Goal: Task Accomplishment & Management: Manage account settings

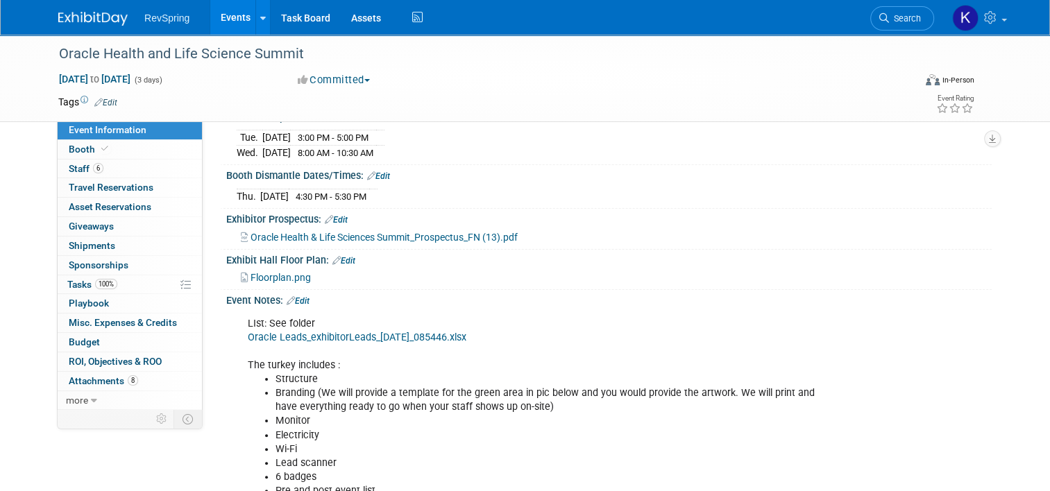
click at [239, 12] on link "Events" at bounding box center [235, 17] width 51 height 35
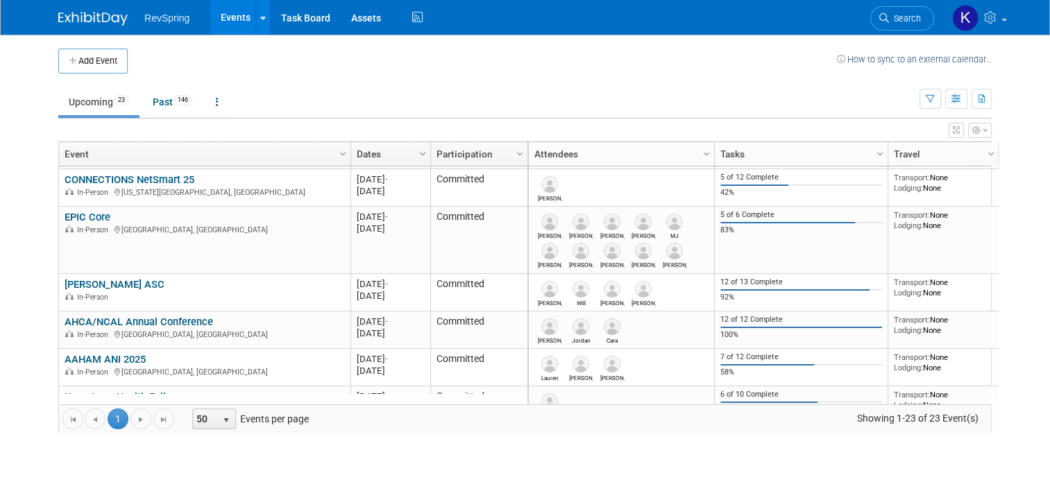
scroll to position [242, 0]
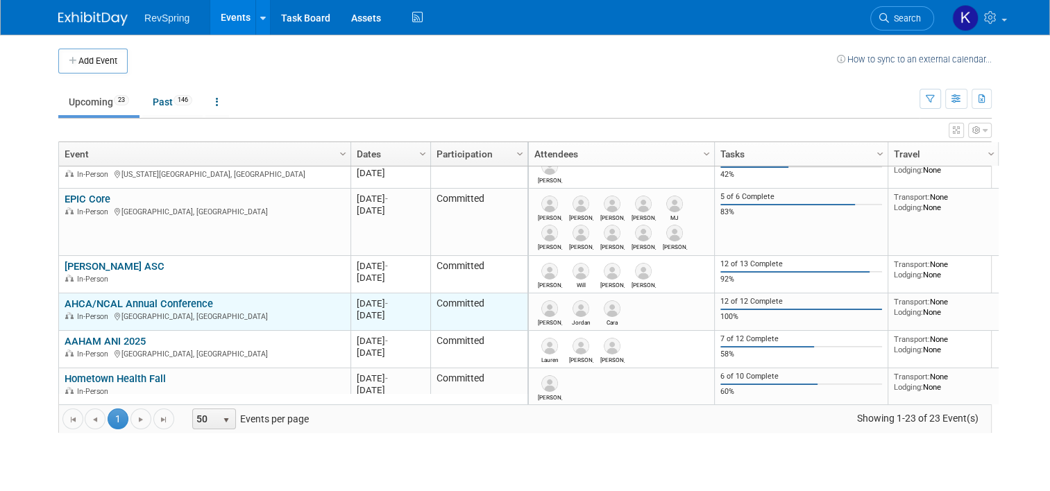
click at [148, 301] on link "AHCA/NCAL Annual Conference" at bounding box center [139, 304] width 149 height 12
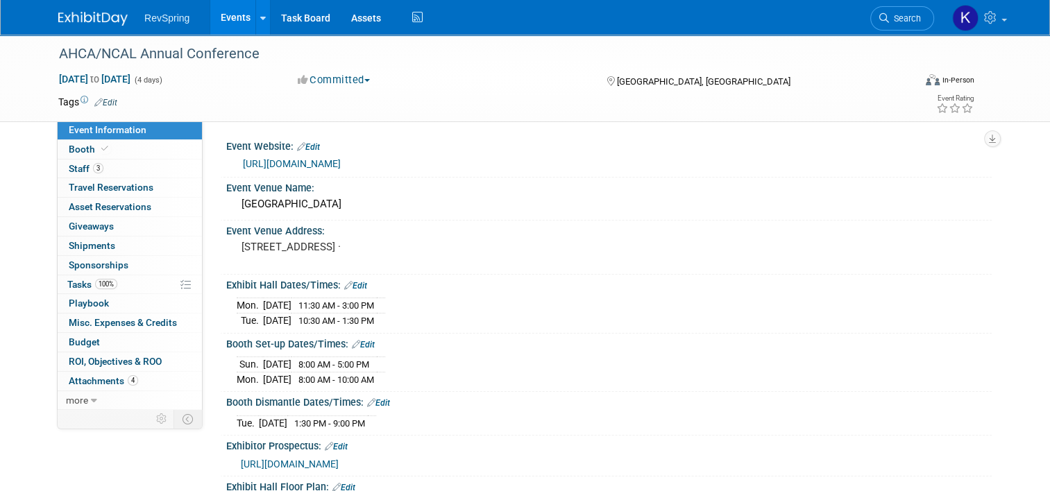
click at [228, 28] on link "Events" at bounding box center [235, 17] width 51 height 35
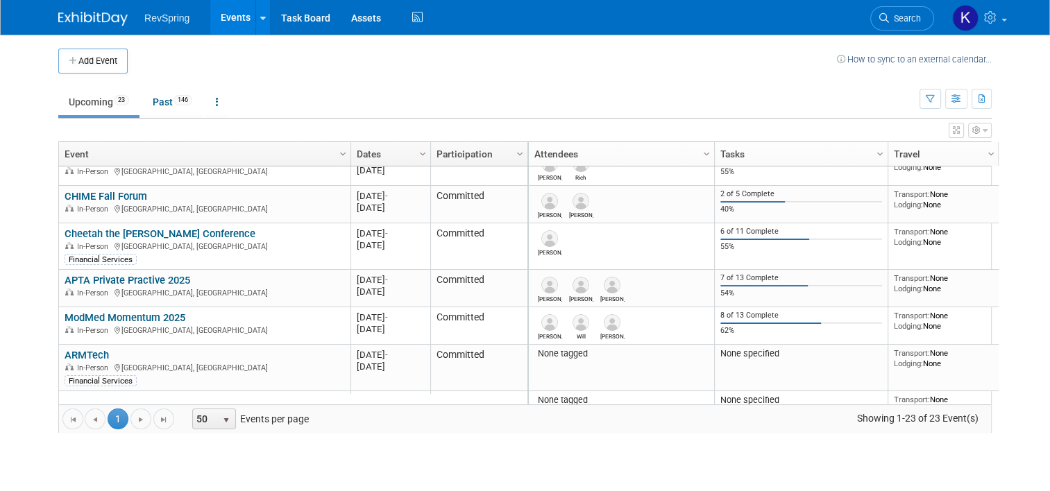
scroll to position [578, 0]
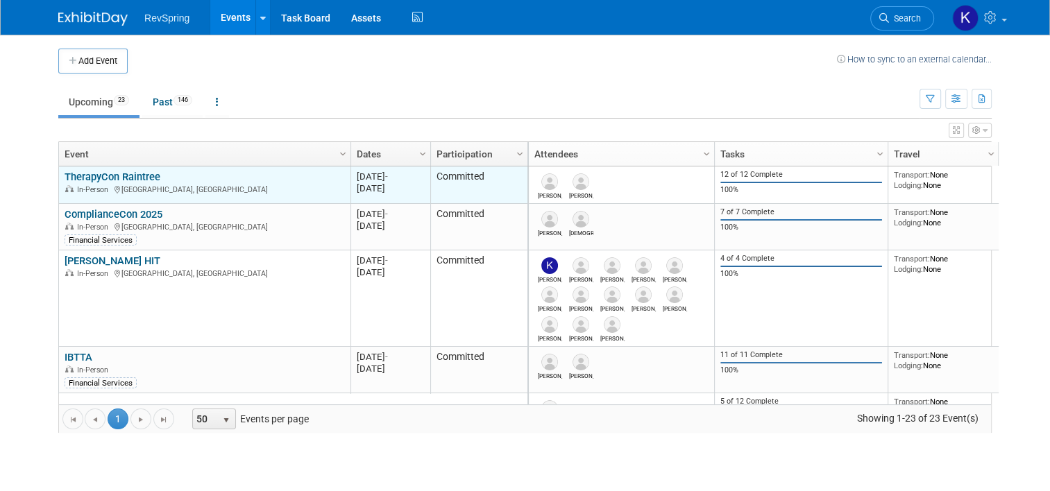
click at [131, 174] on link "TherapyCon Raintree" at bounding box center [113, 177] width 96 height 12
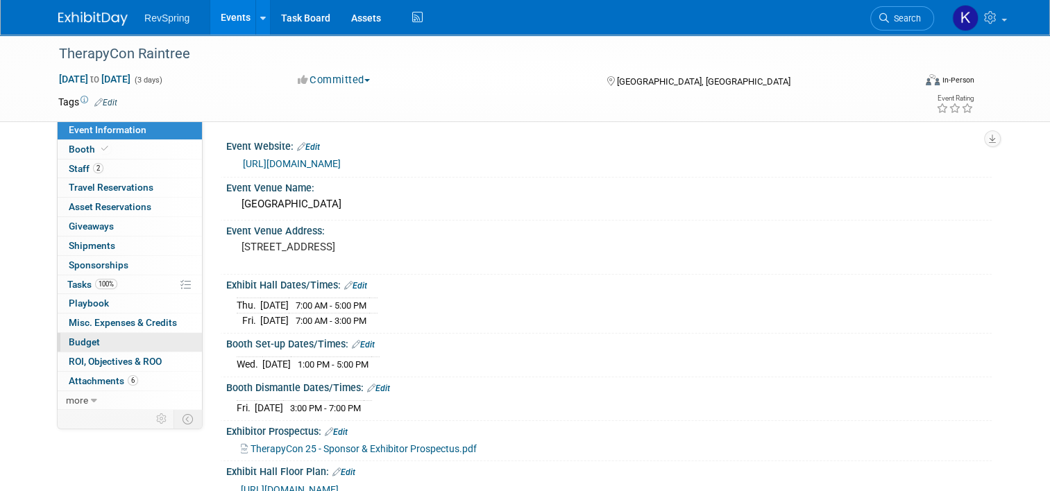
click at [103, 350] on link "Budget" at bounding box center [130, 342] width 144 height 19
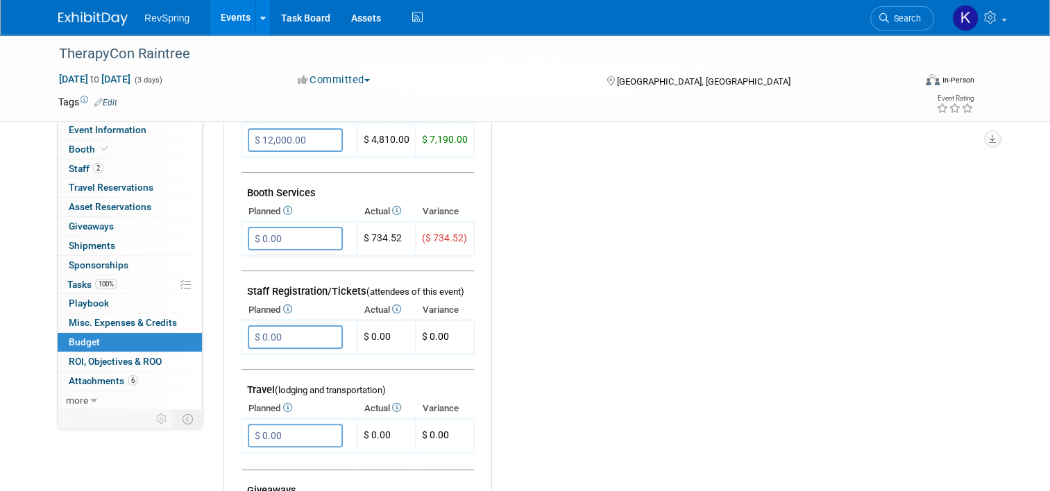
scroll to position [319, 0]
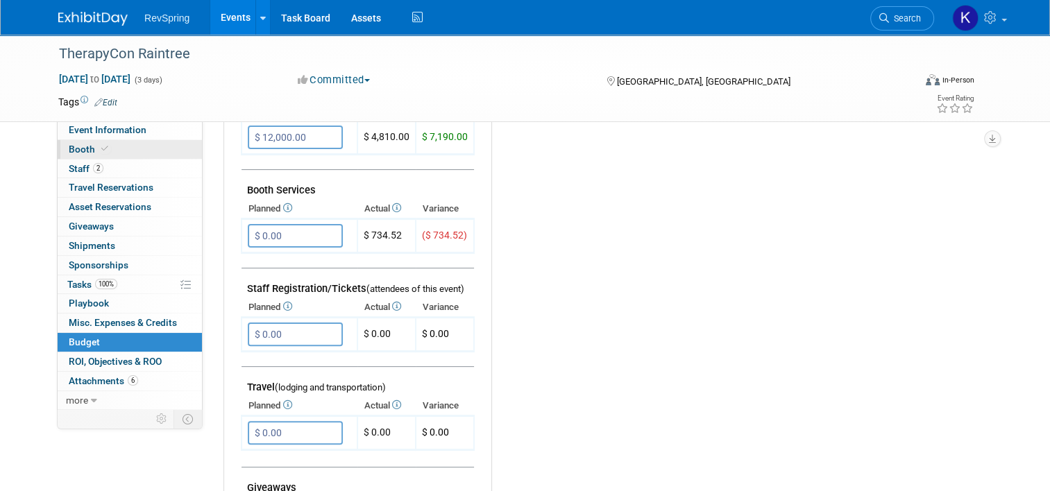
click at [108, 153] on link "Booth" at bounding box center [130, 149] width 144 height 19
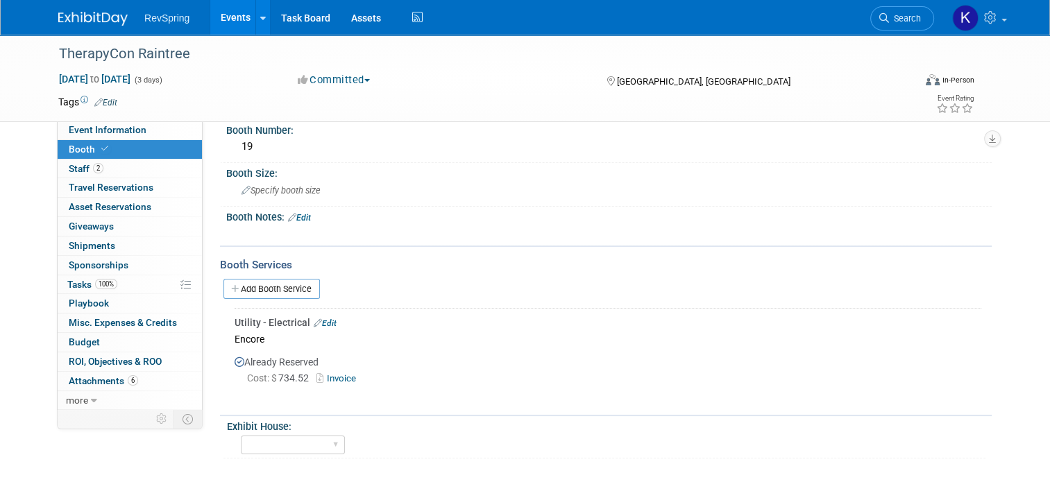
scroll to position [141, 0]
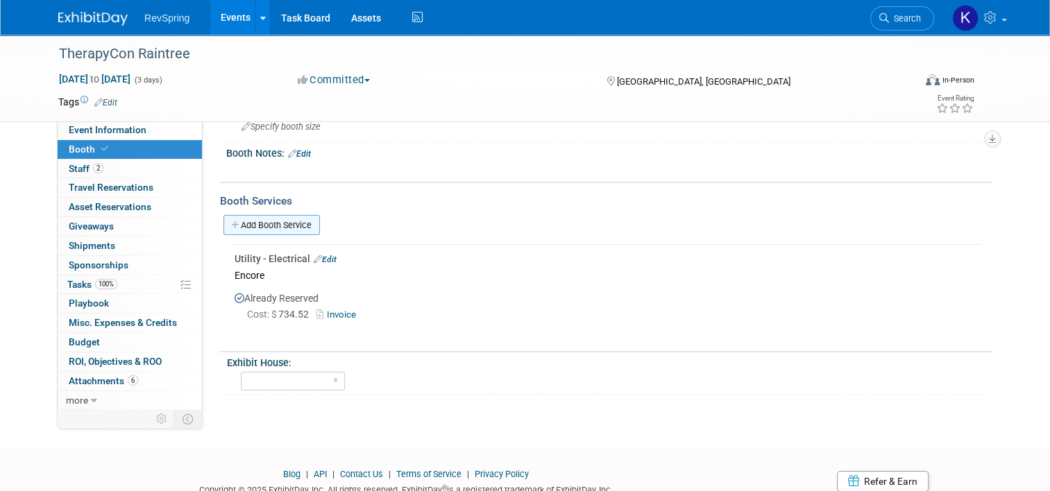
click at [272, 216] on link "Add Booth Service" at bounding box center [272, 225] width 96 height 20
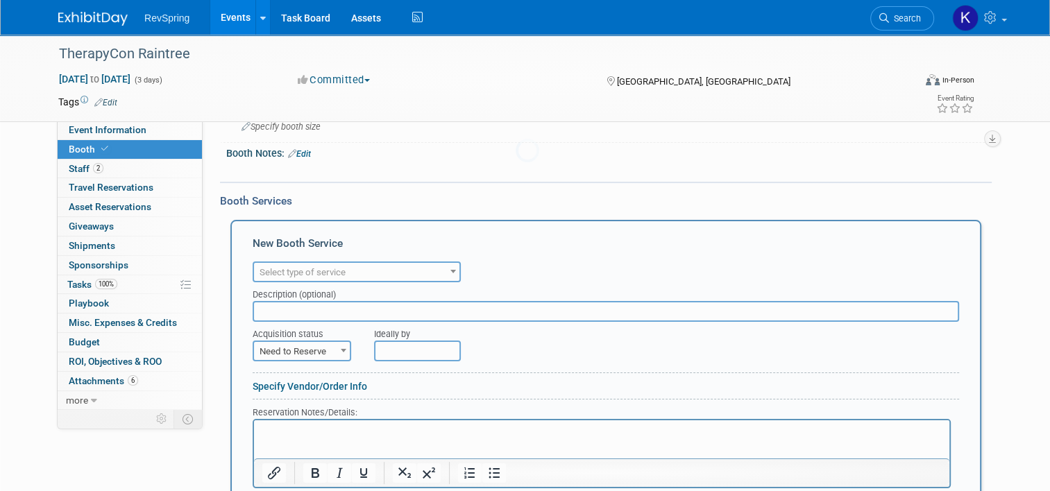
scroll to position [0, 0]
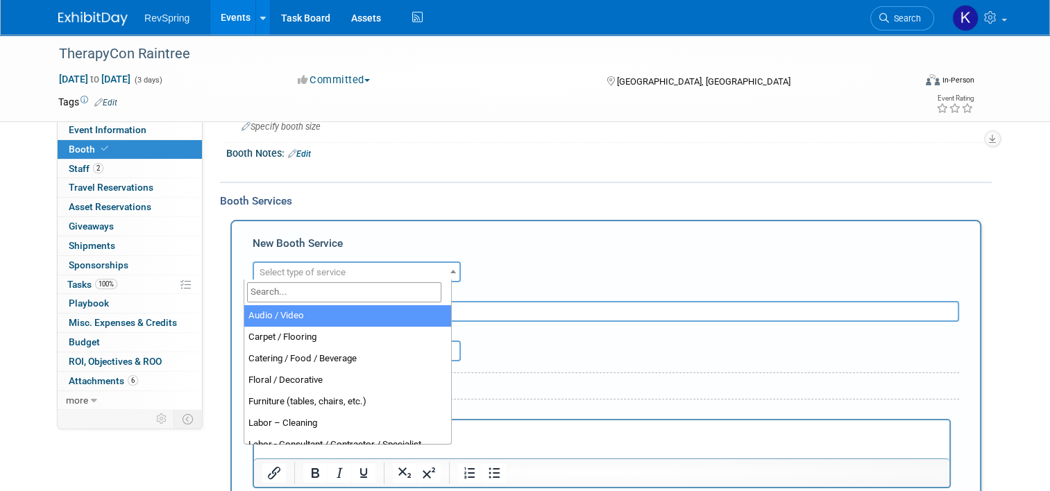
click at [295, 267] on span "Select type of service" at bounding box center [303, 272] width 86 height 10
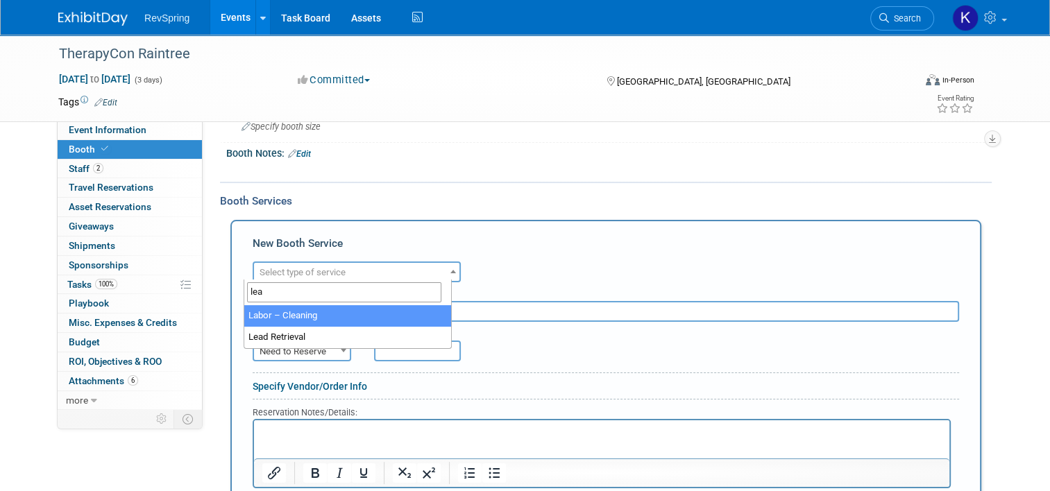
type input "lead"
select select "7"
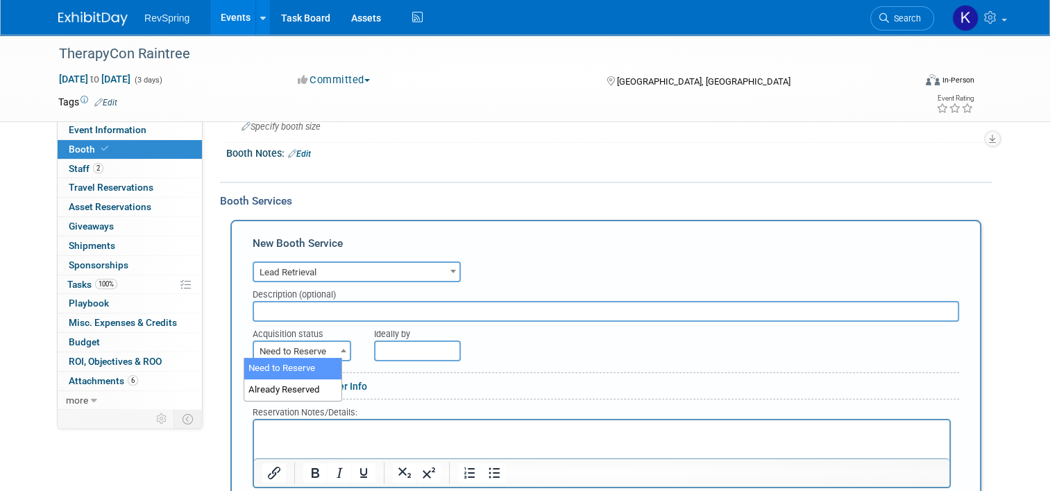
click at [286, 355] on span "Need to Reserve" at bounding box center [302, 351] width 96 height 19
select select "2"
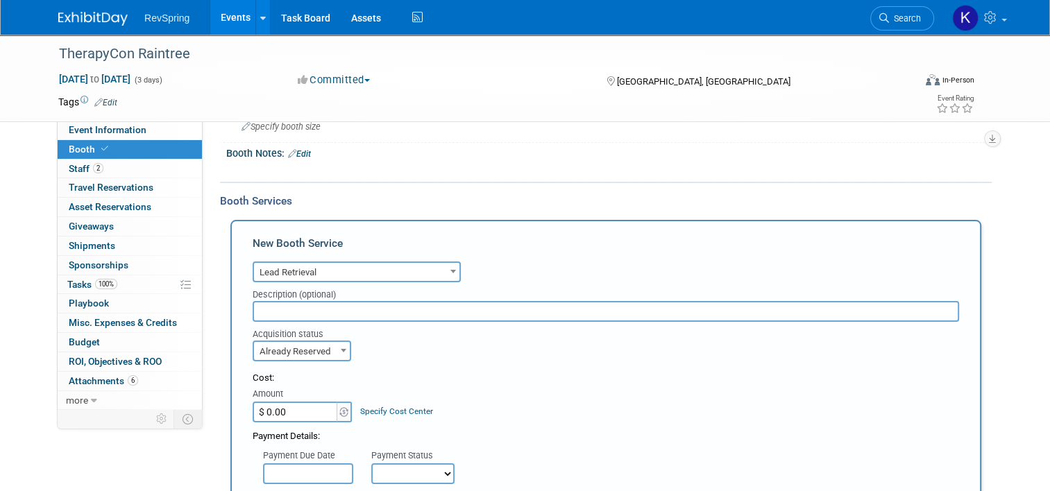
click at [280, 405] on input "$ 0.00" at bounding box center [296, 412] width 87 height 21
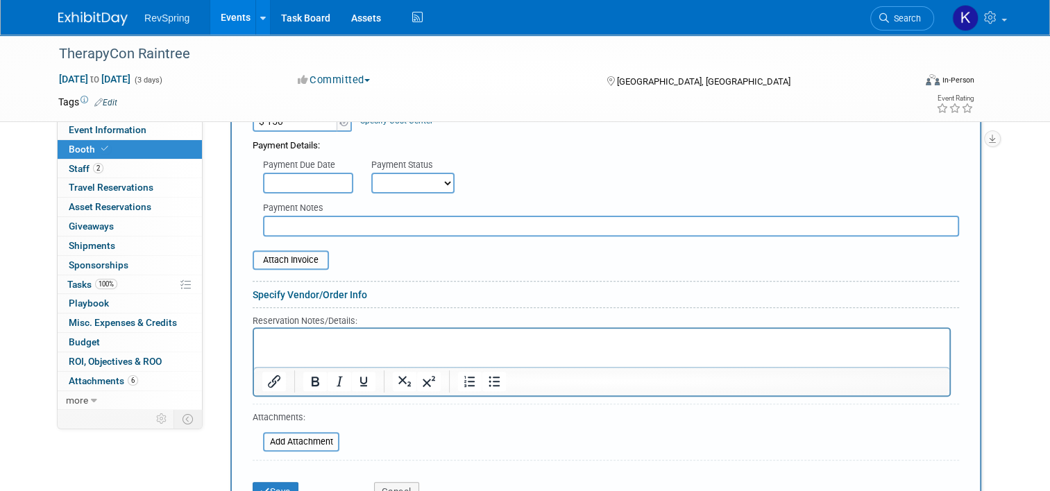
scroll to position [432, 0]
type input "$ 150.00"
click at [297, 237] on div "Attach Invoice" at bounding box center [606, 252] width 707 height 33
click at [291, 255] on input "file" at bounding box center [244, 259] width 165 height 17
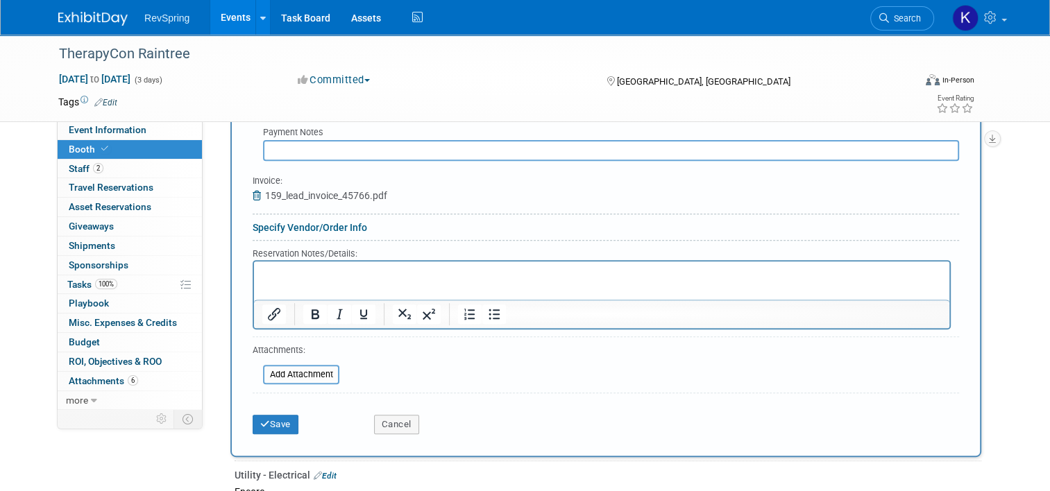
scroll to position [509, 0]
click at [276, 407] on div "Save" at bounding box center [302, 419] width 121 height 28
click at [274, 414] on button "Save" at bounding box center [276, 423] width 46 height 19
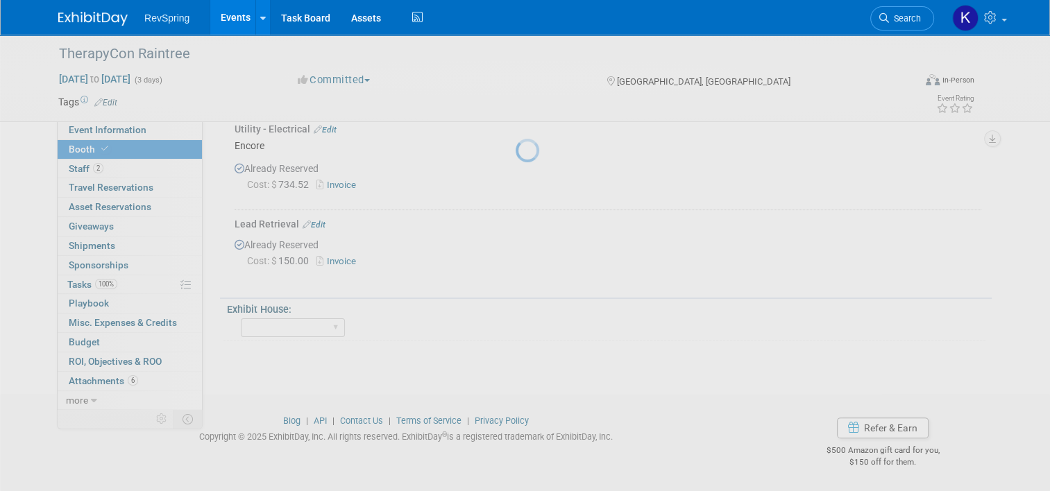
scroll to position [267, 0]
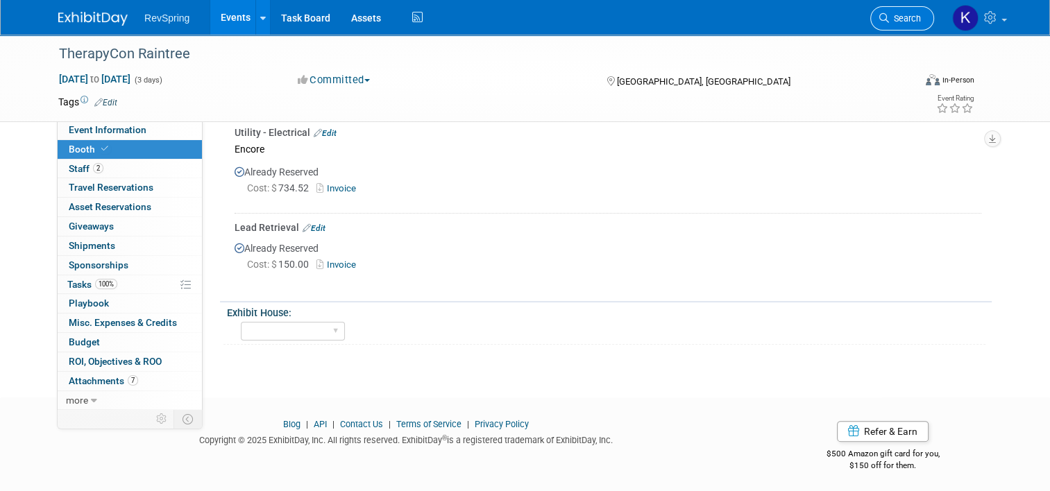
click at [906, 21] on span "Search" at bounding box center [905, 18] width 32 height 10
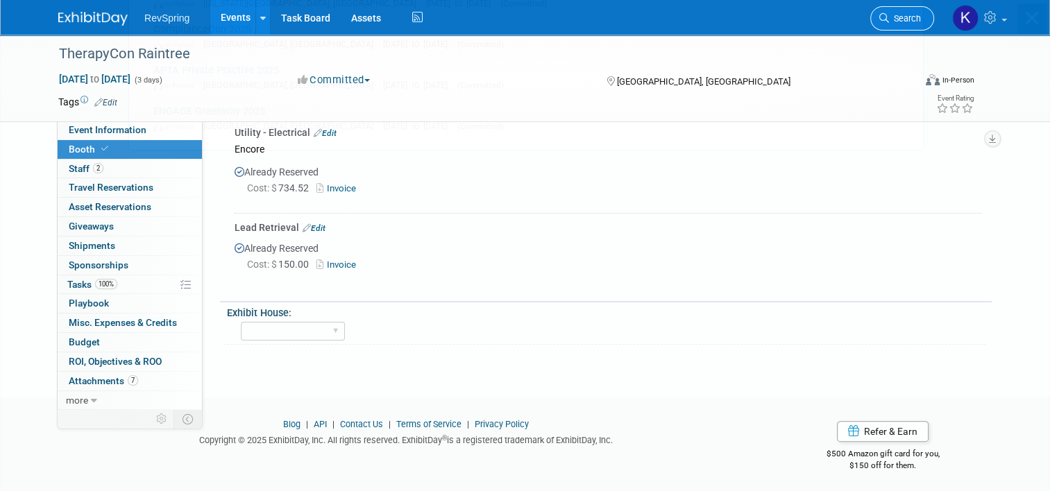
scroll to position [0, 0]
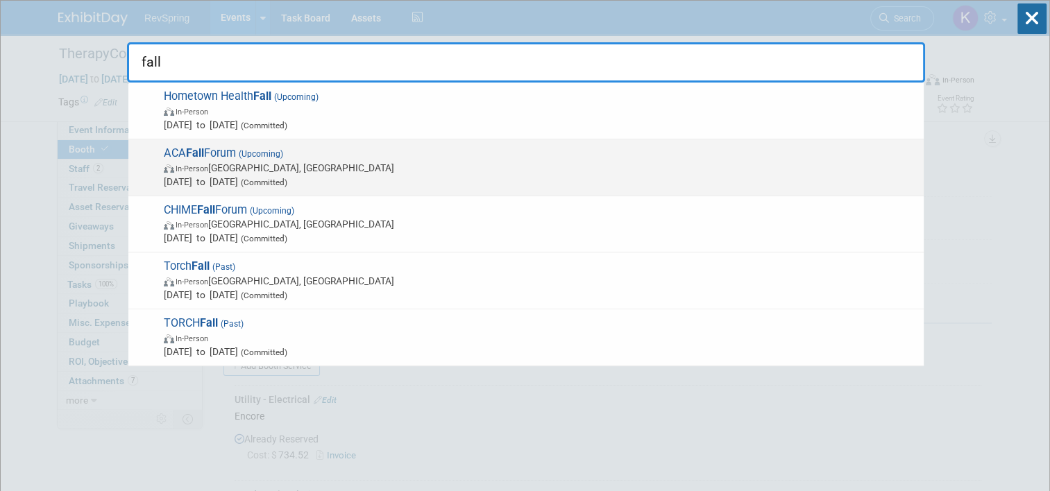
type input "fall"
click at [505, 163] on span "In-Person Chicago, IL" at bounding box center [540, 168] width 753 height 14
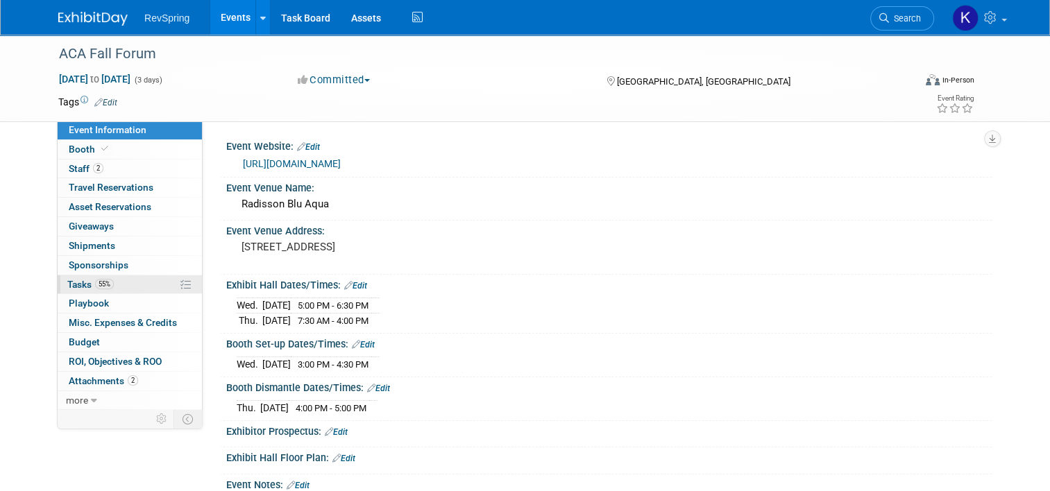
click at [137, 283] on link "55% Tasks 55%" at bounding box center [130, 285] width 144 height 19
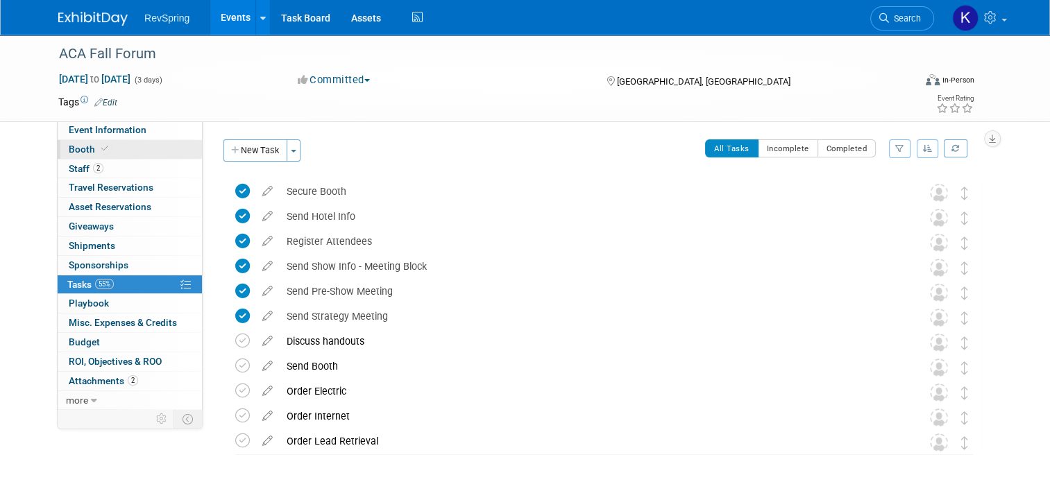
click at [125, 142] on link "Booth" at bounding box center [130, 149] width 144 height 19
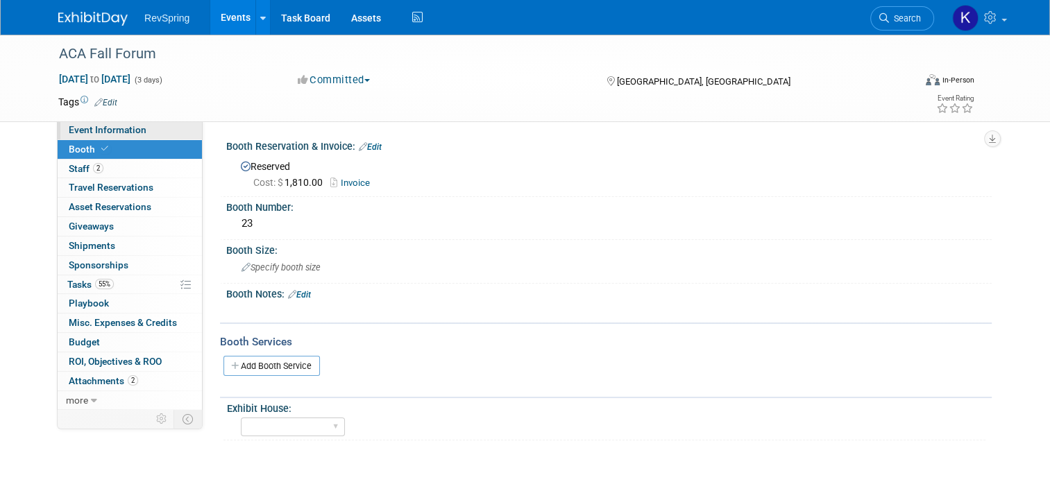
click at [124, 137] on link "Event Information" at bounding box center [130, 130] width 144 height 19
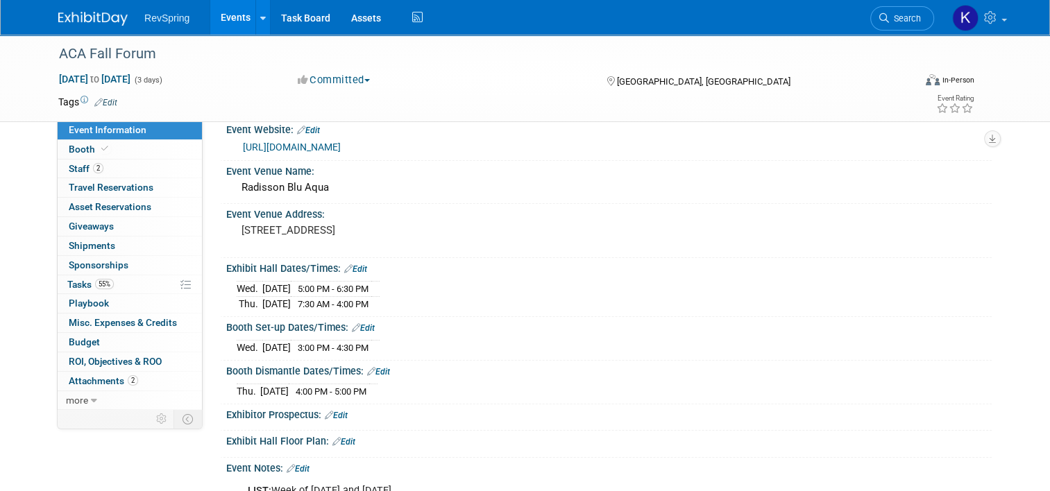
scroll to position [339, 0]
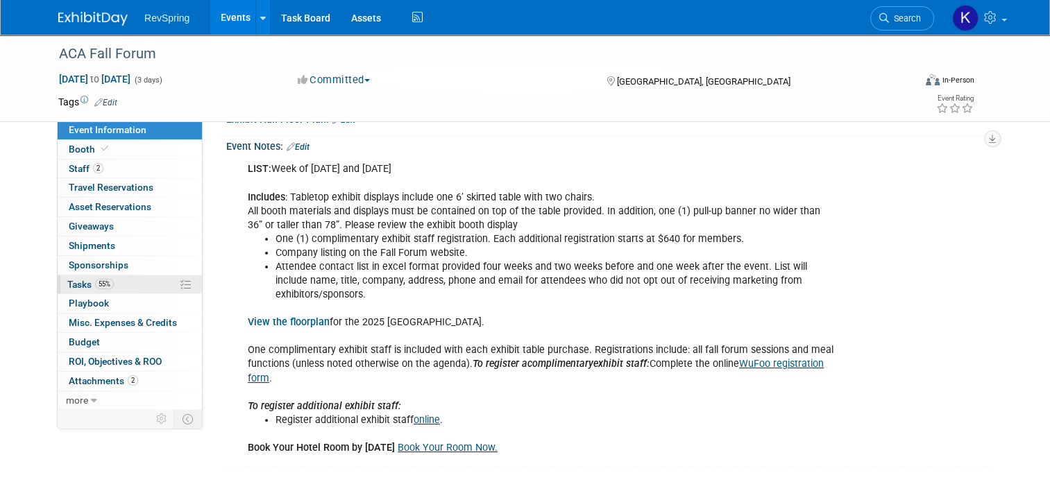
click at [119, 283] on link "55% Tasks 55%" at bounding box center [130, 285] width 144 height 19
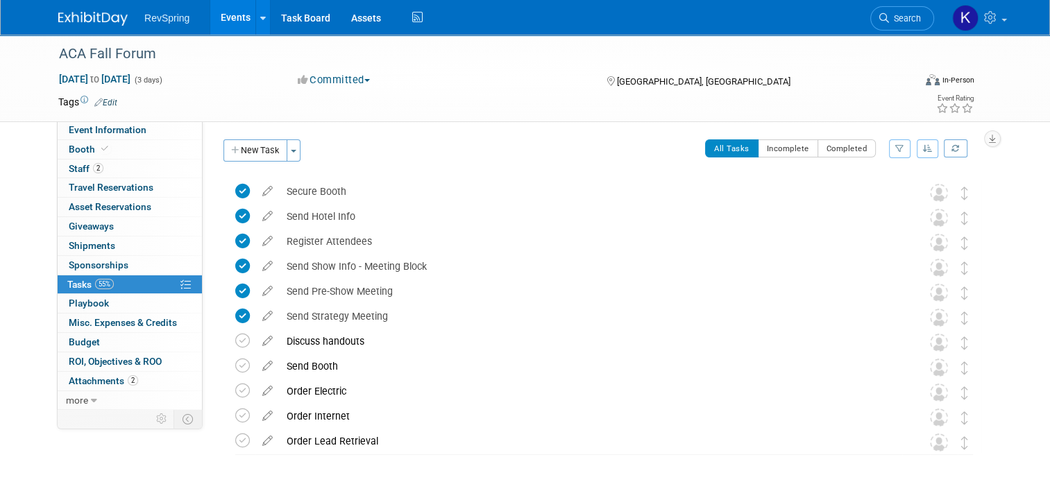
click at [119, 283] on link "55% Tasks 55%" at bounding box center [130, 285] width 144 height 19
click at [147, 137] on link "Event Information" at bounding box center [130, 130] width 144 height 19
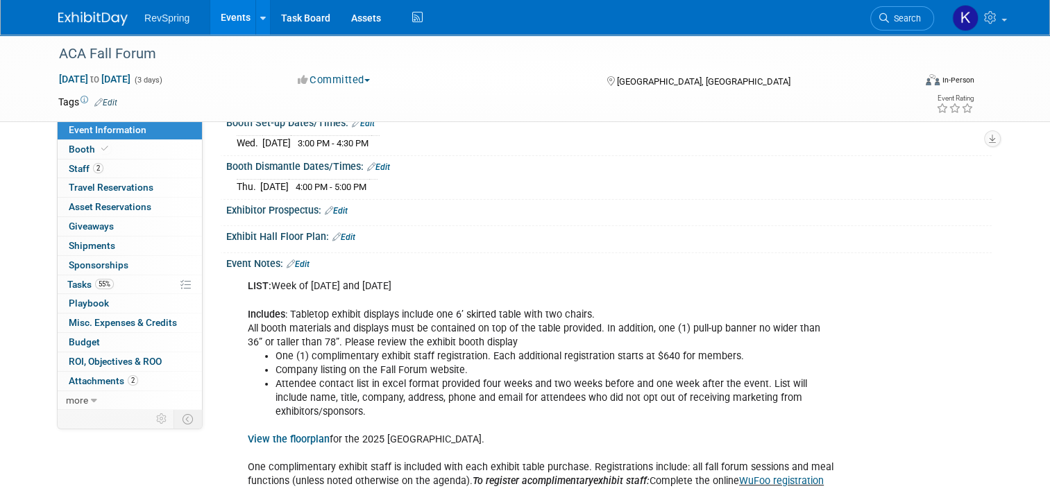
scroll to position [222, 0]
click at [300, 262] on link "Edit" at bounding box center [298, 264] width 23 height 10
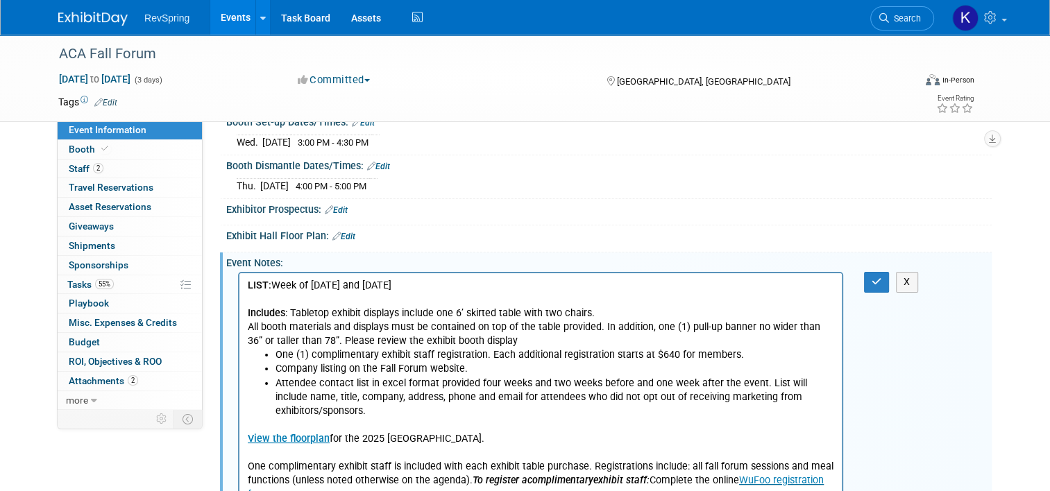
scroll to position [396, 0]
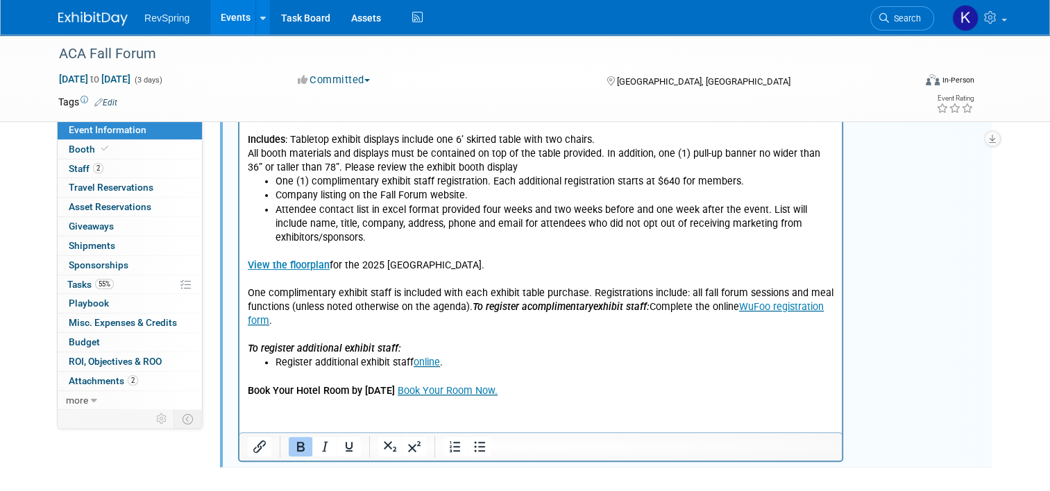
click at [383, 321] on p "View the floorplan for the 2025 Expo Hall. One complimentary exhibit staff is i…" at bounding box center [541, 301] width 587 height 112
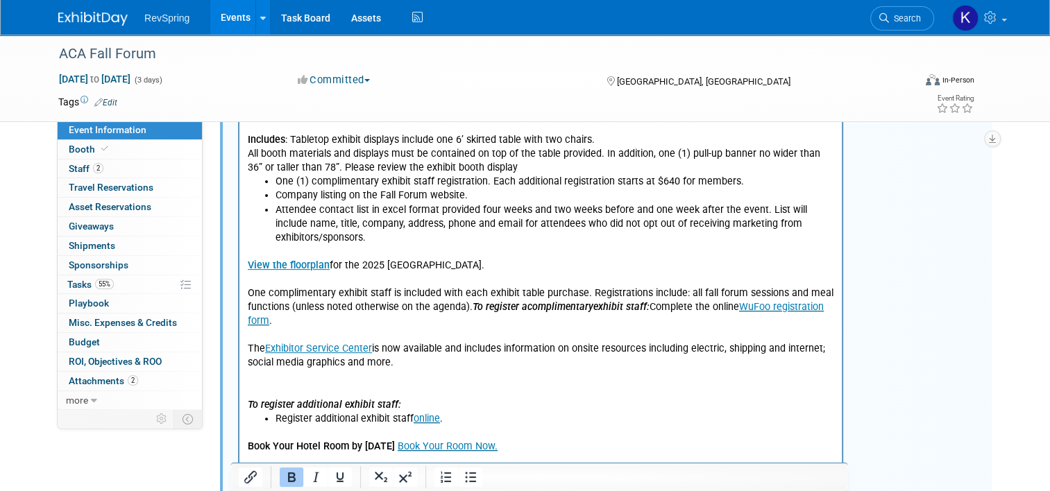
click at [355, 379] on p "To register additional exhibit staff:" at bounding box center [541, 391] width 587 height 42
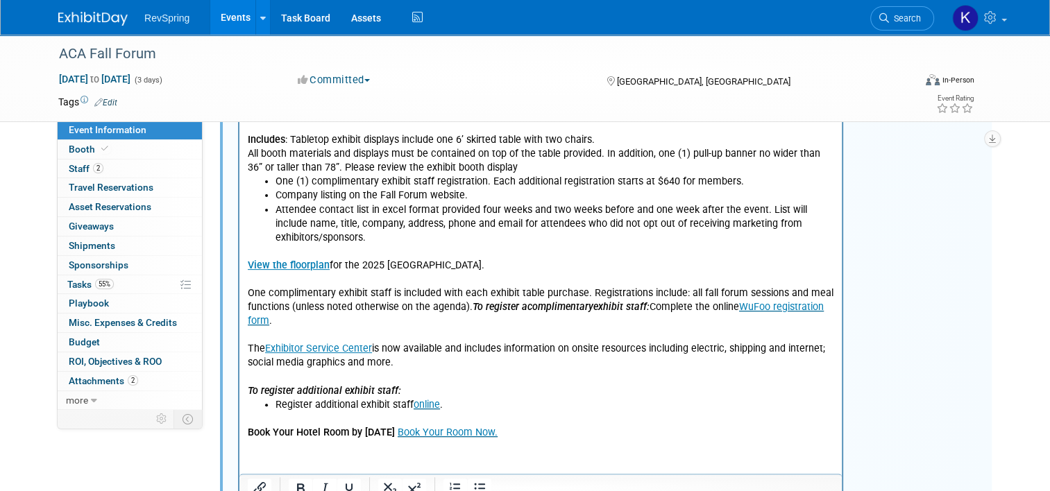
scroll to position [256, 0]
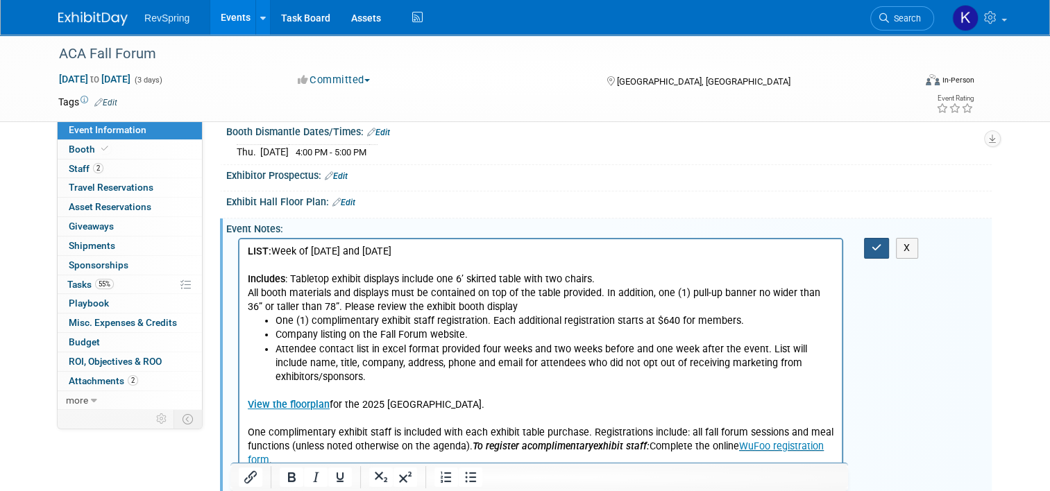
click at [875, 238] on button "button" at bounding box center [877, 248] width 26 height 20
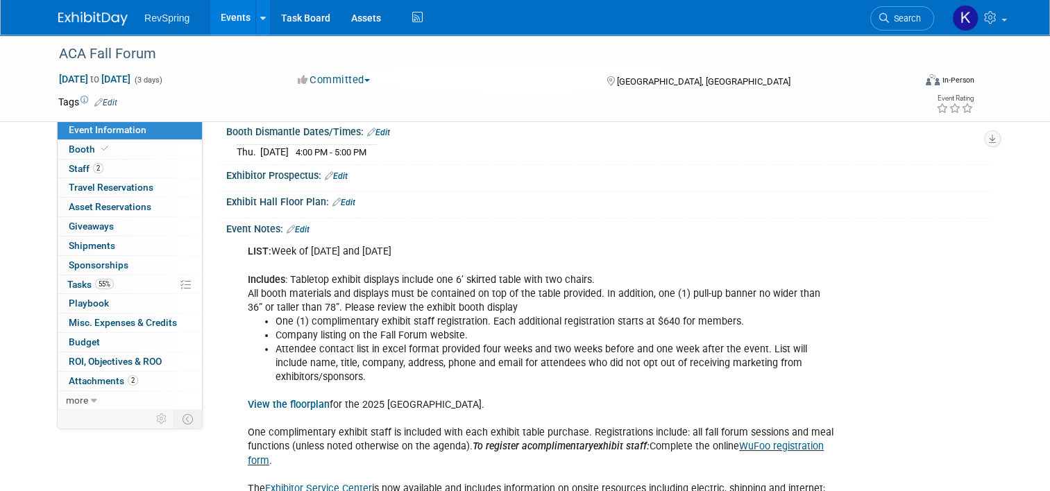
click at [226, 17] on link "Events" at bounding box center [235, 17] width 51 height 35
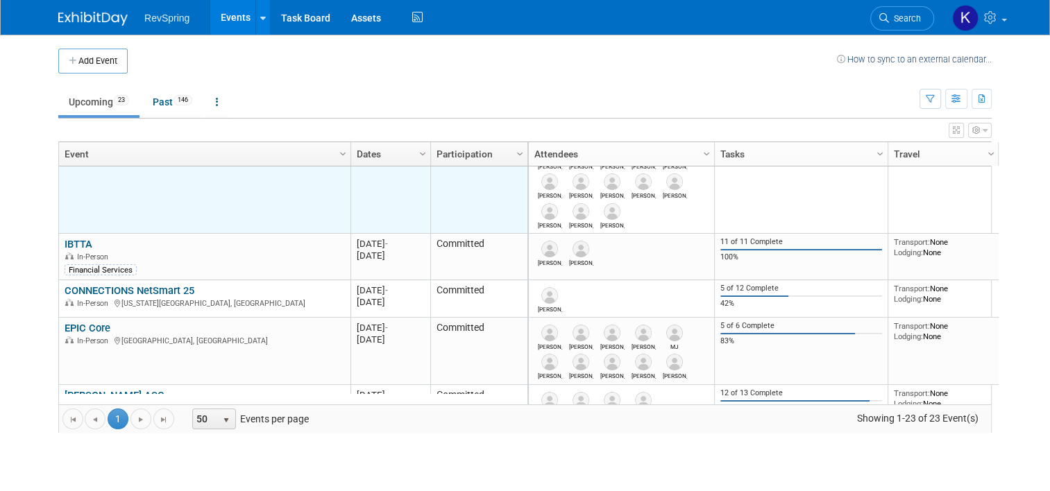
scroll to position [114, 0]
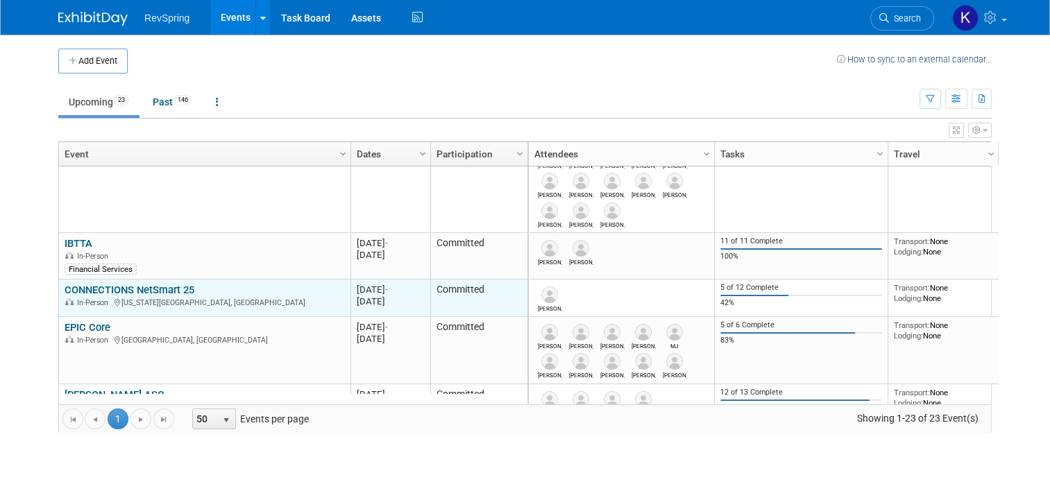
click at [170, 289] on link "CONNECTIONS NetSmart 25" at bounding box center [130, 290] width 130 height 12
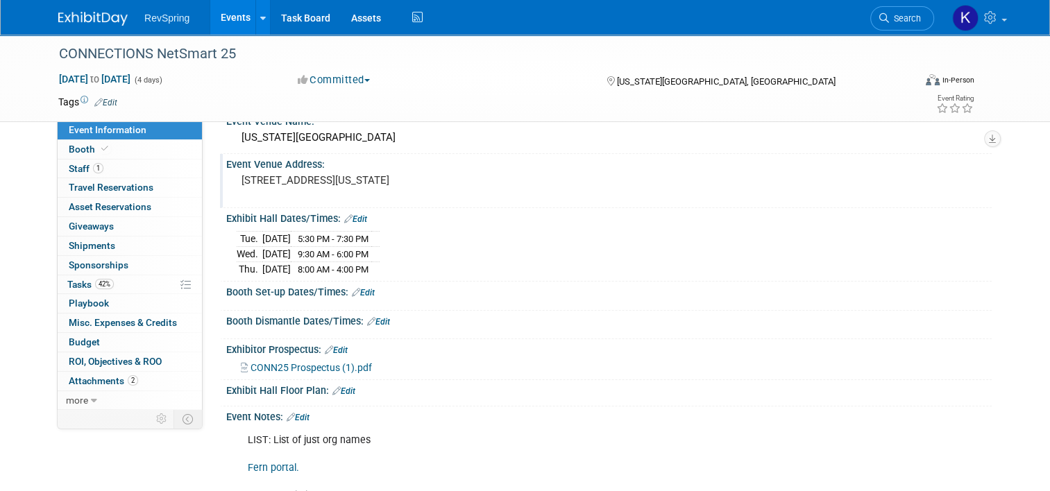
scroll to position [60, 0]
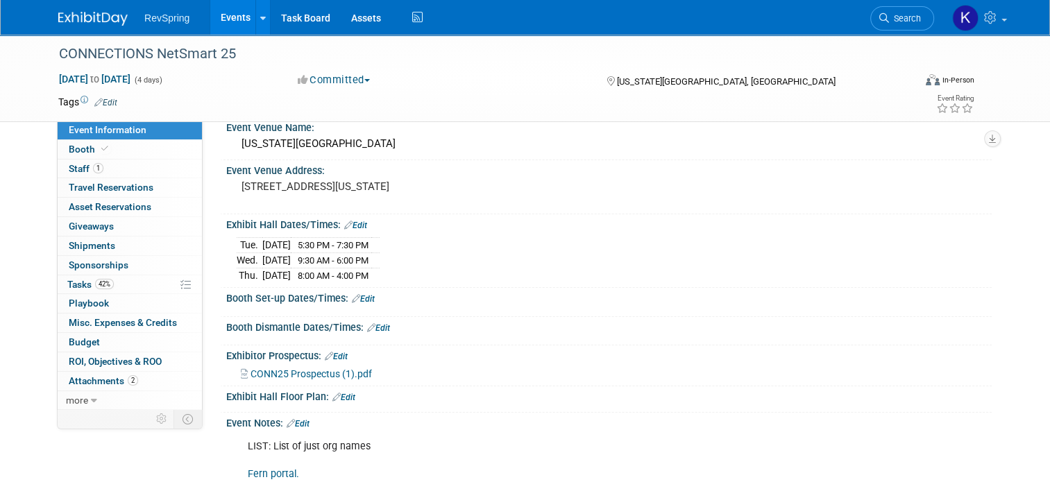
click at [364, 298] on link "Edit" at bounding box center [363, 299] width 23 height 10
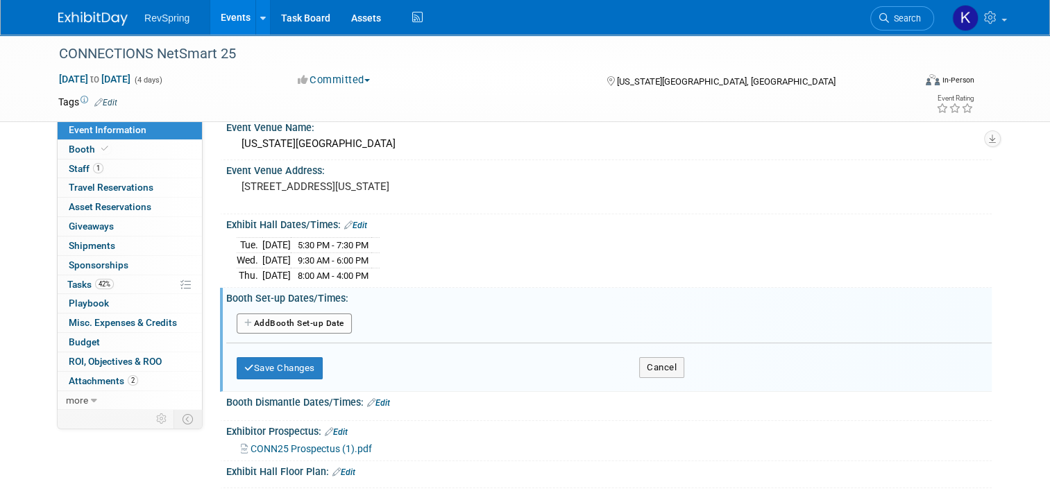
click at [322, 318] on button "Add Another Booth Set-up Date" at bounding box center [294, 324] width 115 height 21
select select "9"
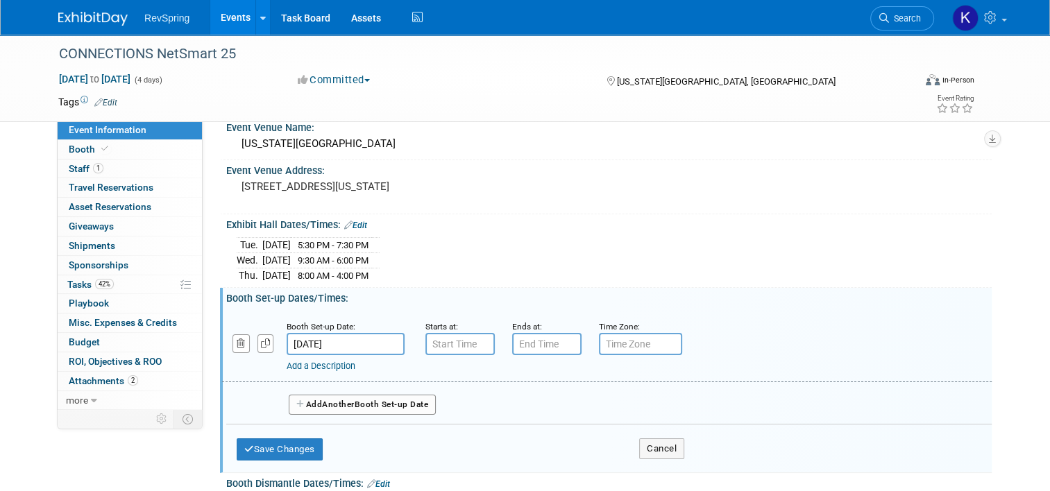
click at [369, 336] on input "Oct 14, 2025" at bounding box center [346, 344] width 118 height 22
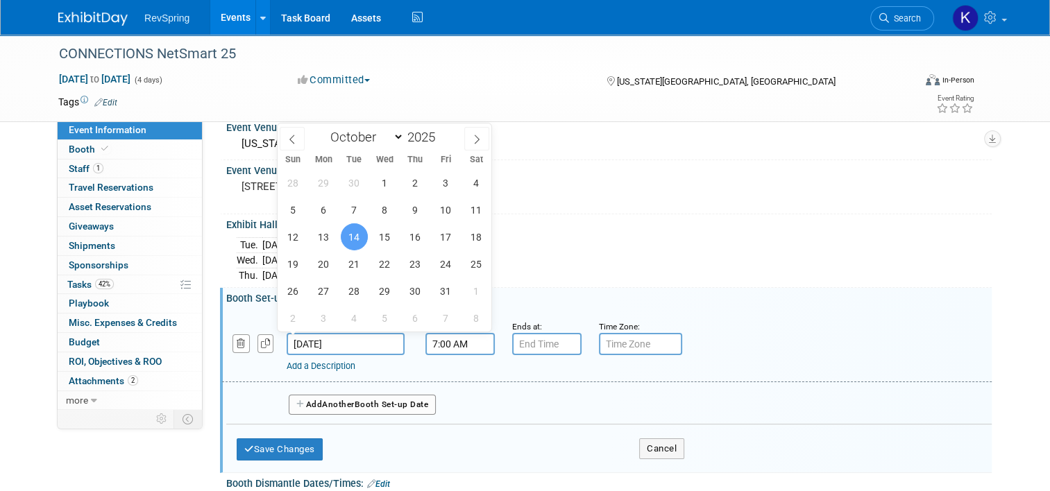
click at [469, 345] on input "7:00 AM" at bounding box center [460, 344] width 69 height 22
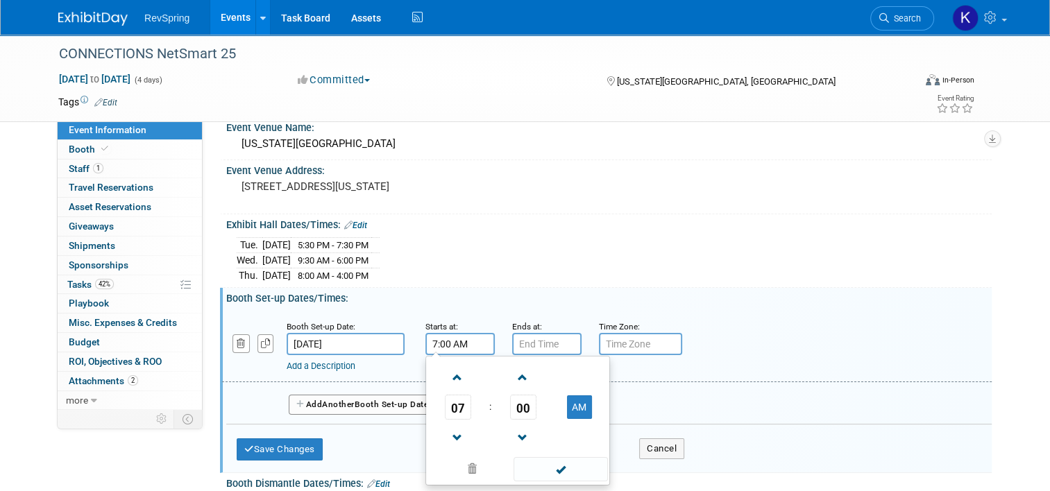
drag, startPoint x: 427, startPoint y: 342, endPoint x: 413, endPoint y: 342, distance: 13.9
click at [415, 342] on div "Starts at: 7:00 AM 07 : 00 AM 12 01 02 03 04 05 06 07 08 09 10 11 00 05 10 15 2…" at bounding box center [458, 337] width 87 height 36
click at [569, 403] on button "AM" at bounding box center [579, 408] width 25 height 24
type input "7:00 PM"
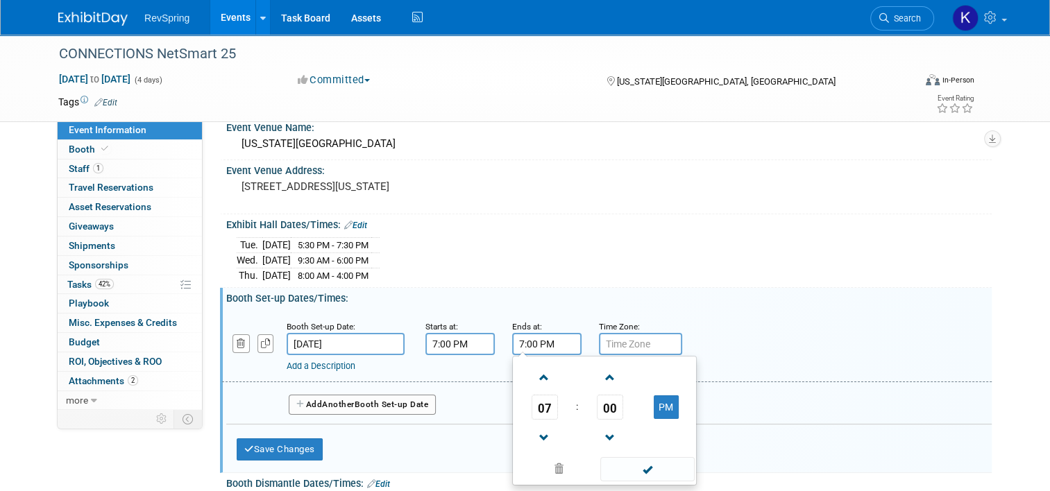
click at [533, 339] on input "7:00 PM" at bounding box center [546, 344] width 69 height 22
click at [445, 346] on input "7:00 PM" at bounding box center [460, 344] width 69 height 22
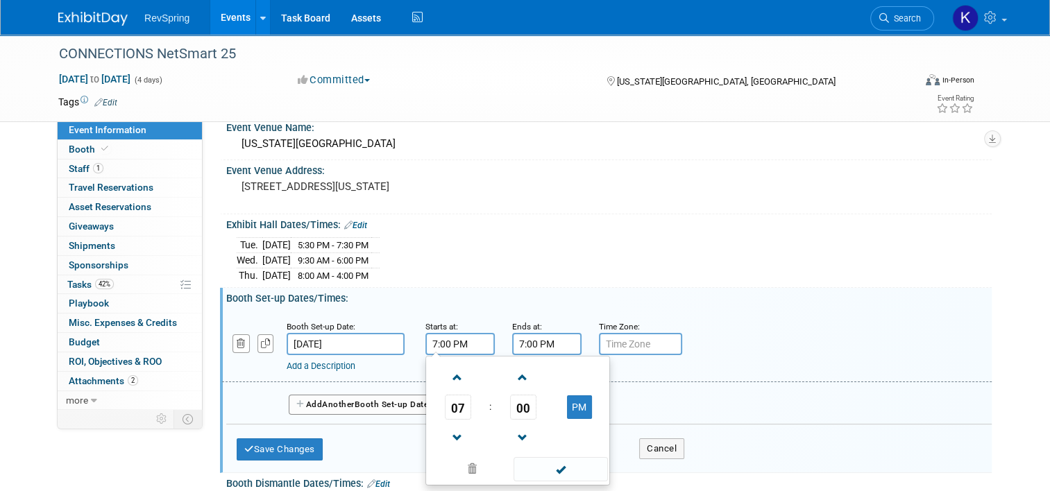
drag, startPoint x: 429, startPoint y: 342, endPoint x: 405, endPoint y: 342, distance: 23.6
click at [405, 342] on div "Booth Set-up Date: Oct 14, 2025 Starts at: 7:00 PM 07 : 00 PM 12 01 02 03 04 05…" at bounding box center [607, 347] width 770 height 71
click at [566, 457] on span at bounding box center [561, 469] width 94 height 24
type input "3:00 PM"
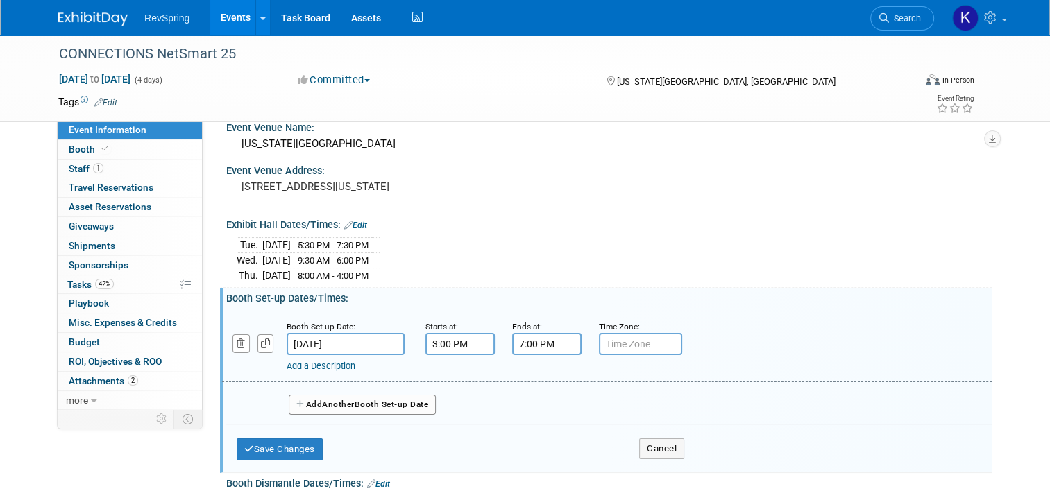
click at [526, 342] on input "7:00 PM" at bounding box center [546, 344] width 69 height 22
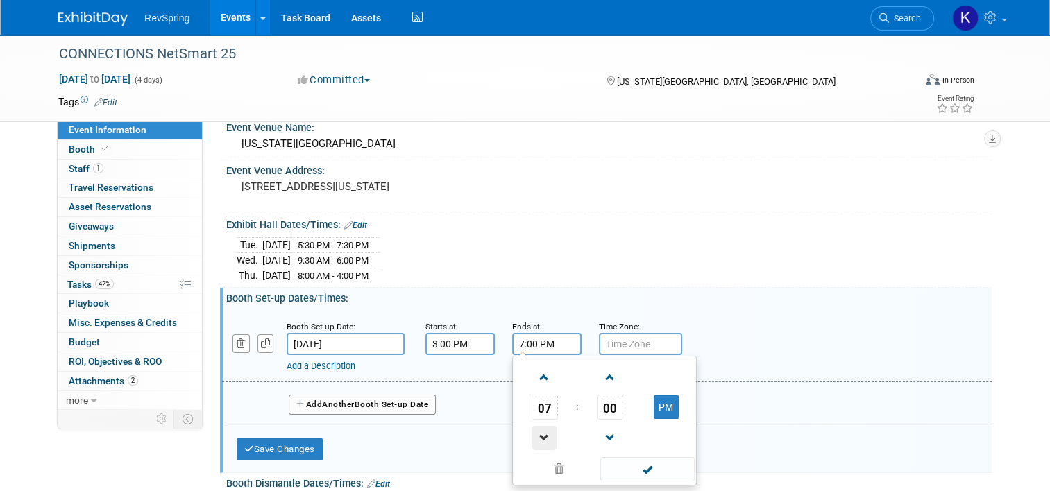
click at [534, 433] on span at bounding box center [544, 438] width 24 height 24
type input "6:00 PM"
click at [632, 462] on span at bounding box center [647, 469] width 94 height 24
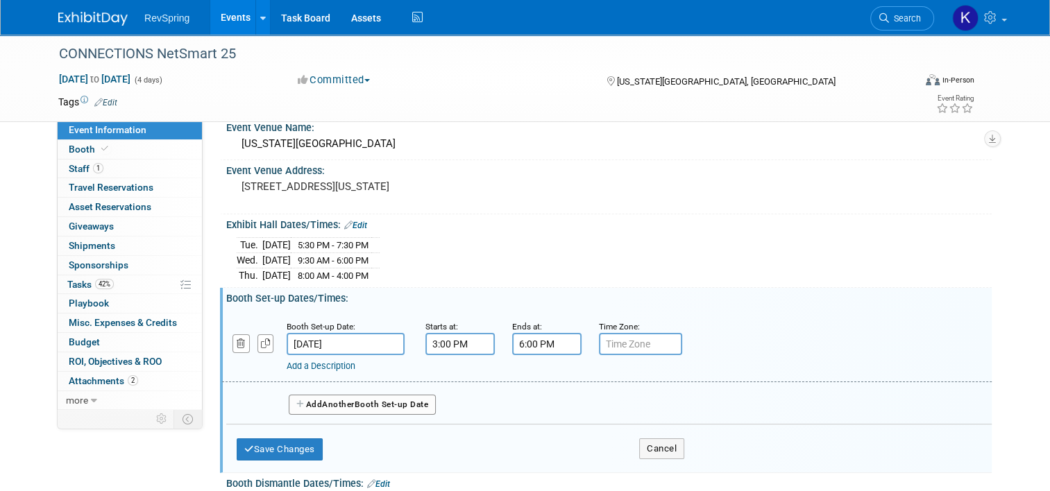
click at [267, 433] on div "Save Changes Cancel" at bounding box center [461, 446] width 448 height 43
click at [281, 440] on button "Save Changes" at bounding box center [280, 450] width 86 height 22
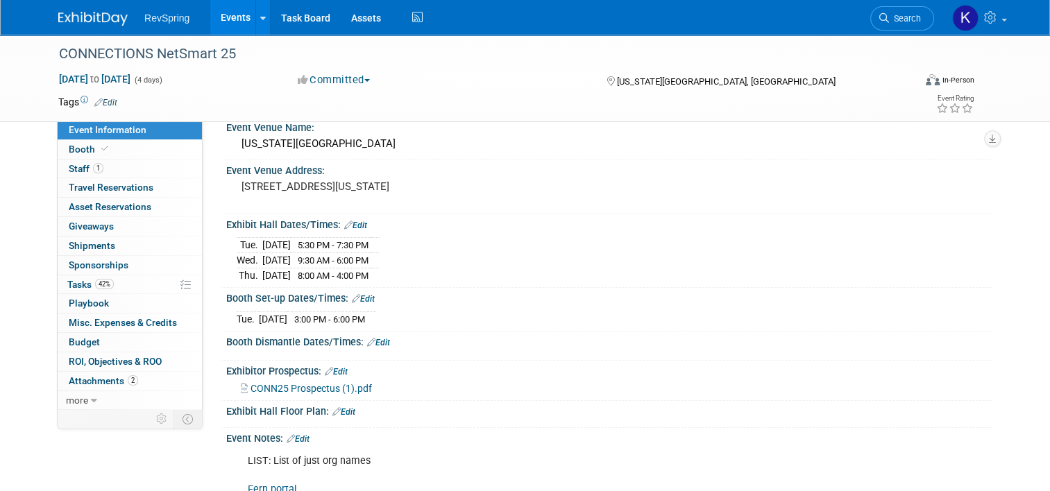
click at [376, 333] on div "Booth Dismantle Dates/Times: Edit" at bounding box center [609, 341] width 766 height 18
click at [378, 338] on link "Edit" at bounding box center [378, 343] width 23 height 10
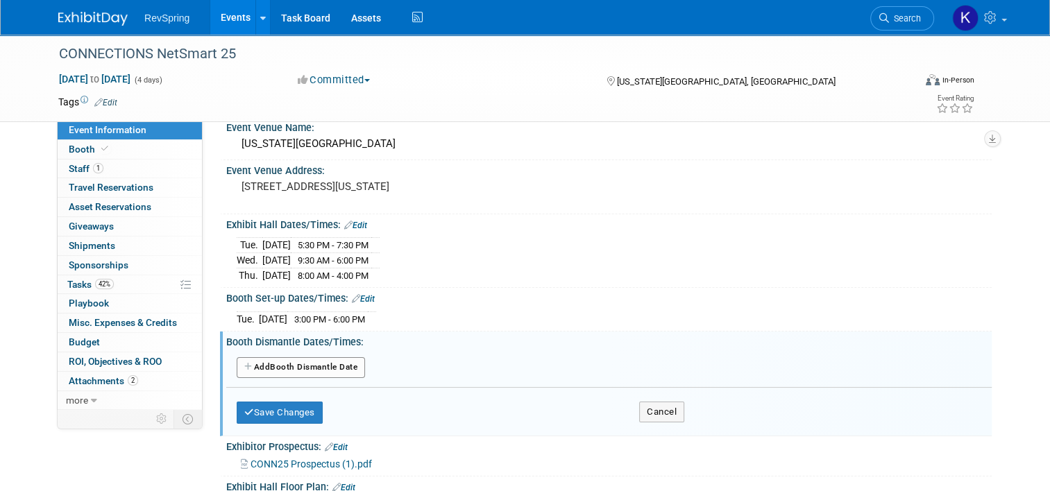
click at [330, 355] on div "Add Another Booth Dismantle Date" at bounding box center [609, 368] width 766 height 26
click at [321, 359] on button "Add Another Booth Dismantle Date" at bounding box center [301, 367] width 128 height 21
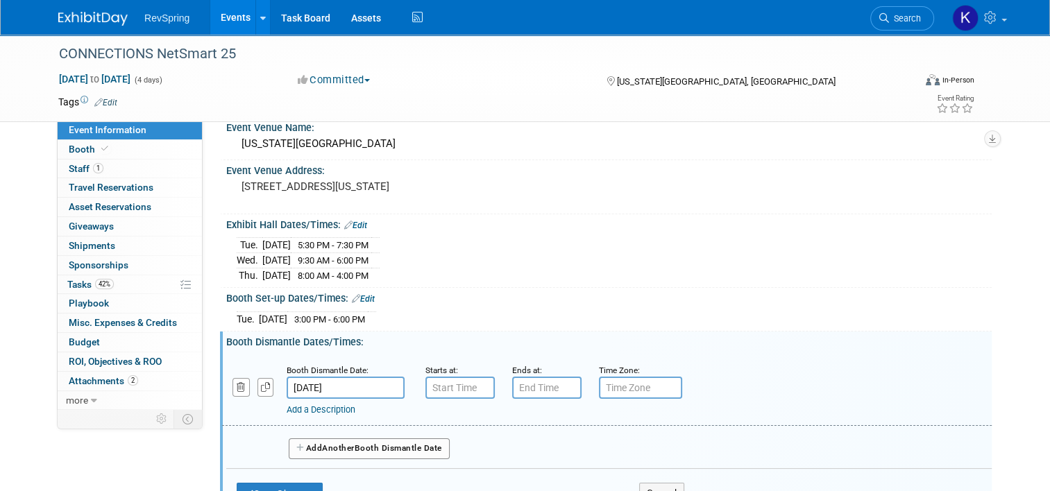
click at [309, 383] on input "Oct 17, 2025" at bounding box center [346, 388] width 118 height 22
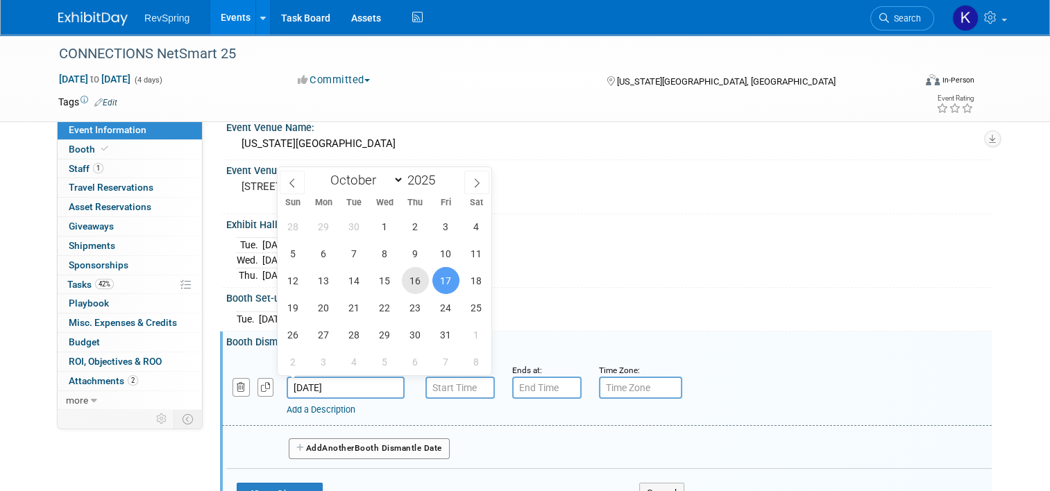
click at [421, 280] on span "16" at bounding box center [415, 280] width 27 height 27
type input "Oct 16, 2025"
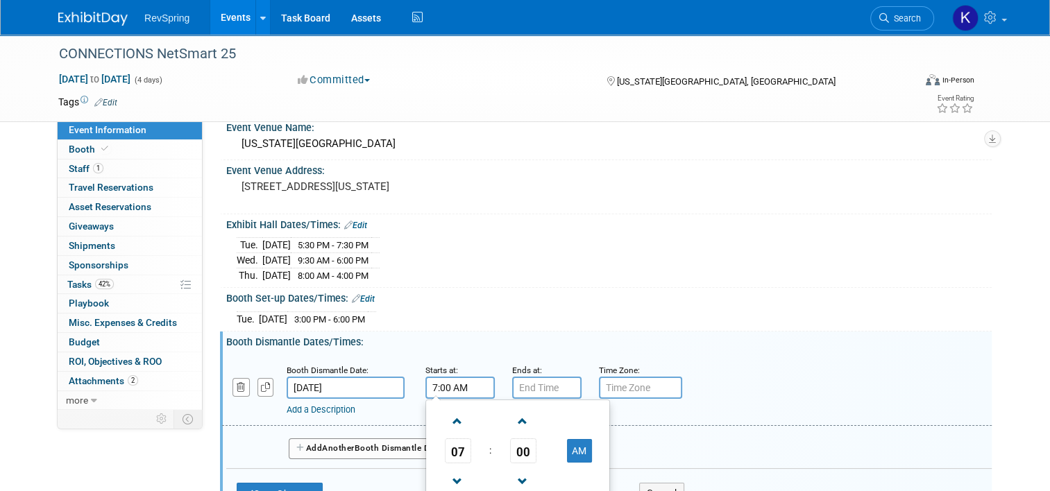
click at [450, 378] on input "7:00 AM" at bounding box center [460, 388] width 69 height 22
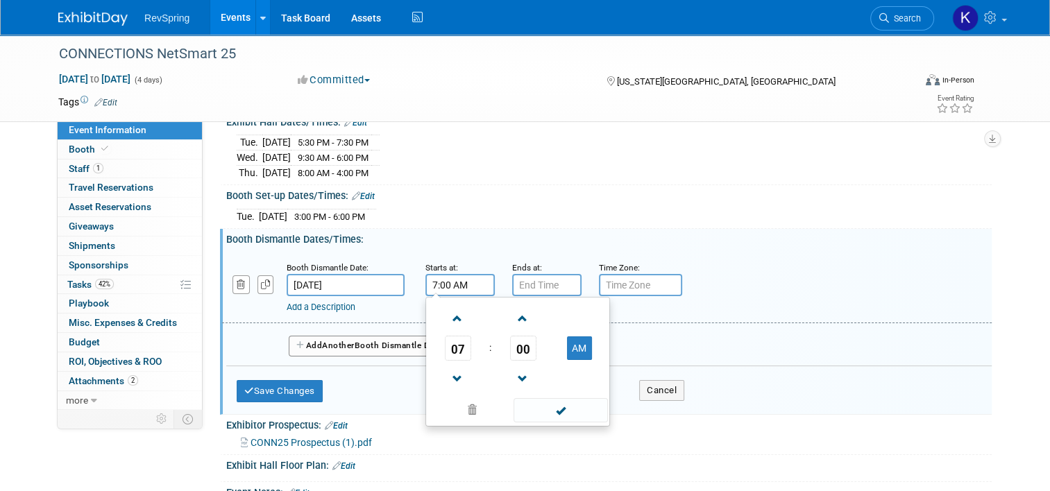
scroll to position [167, 0]
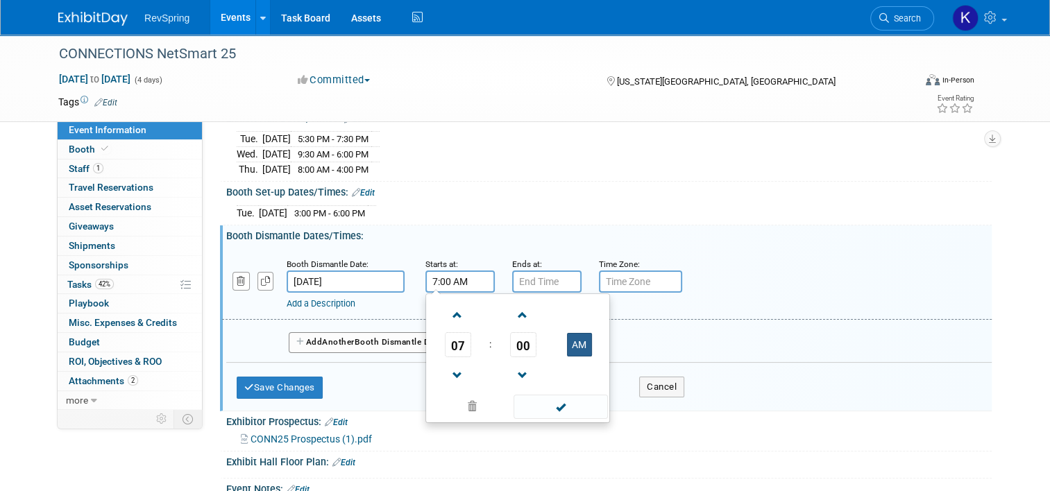
click at [568, 339] on button "AM" at bounding box center [579, 345] width 25 height 24
click at [458, 364] on span at bounding box center [458, 376] width 24 height 24
type input "4:00 PM"
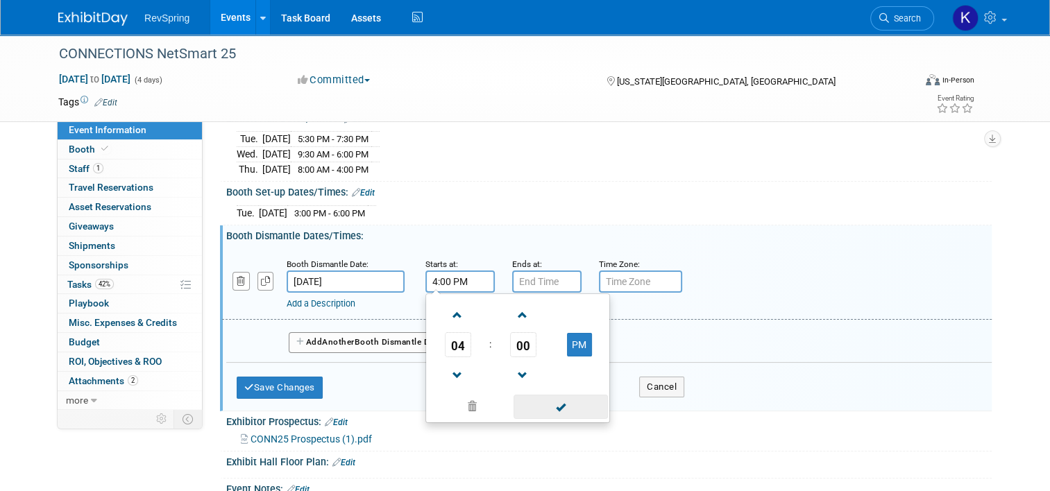
click at [530, 401] on span at bounding box center [561, 407] width 94 height 24
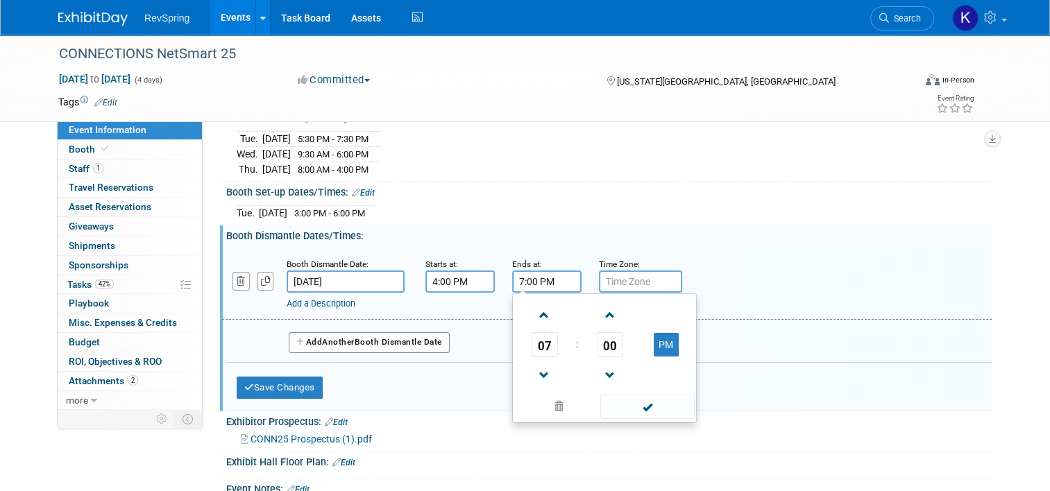
click at [537, 274] on input "7:00 PM" at bounding box center [546, 282] width 69 height 22
click at [533, 314] on span at bounding box center [544, 315] width 24 height 24
type input "10:00 PM"
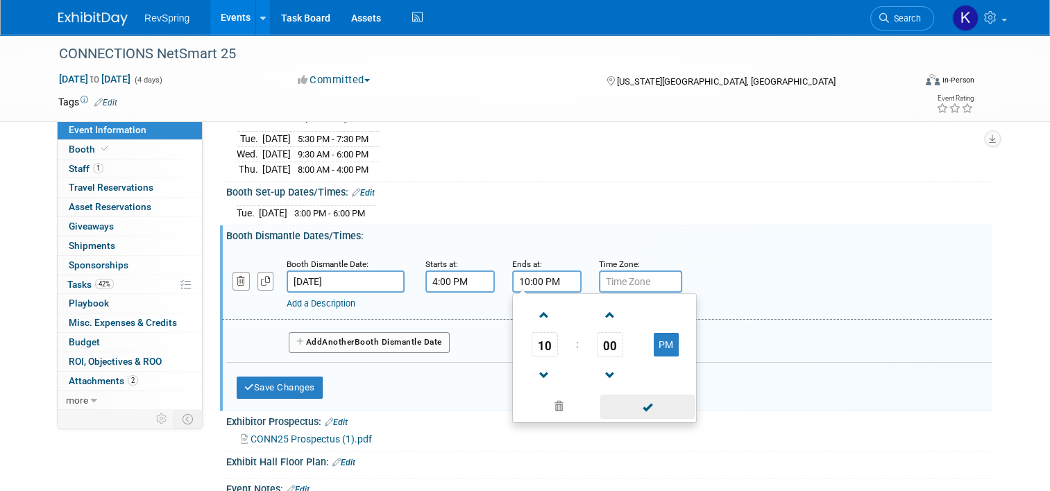
click at [621, 408] on span at bounding box center [647, 407] width 94 height 24
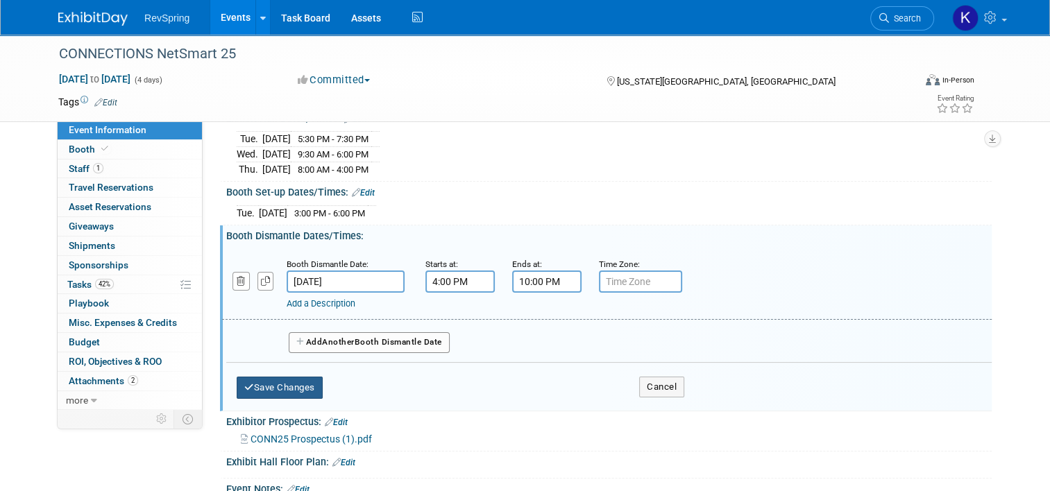
click at [285, 385] on button "Save Changes" at bounding box center [280, 388] width 86 height 22
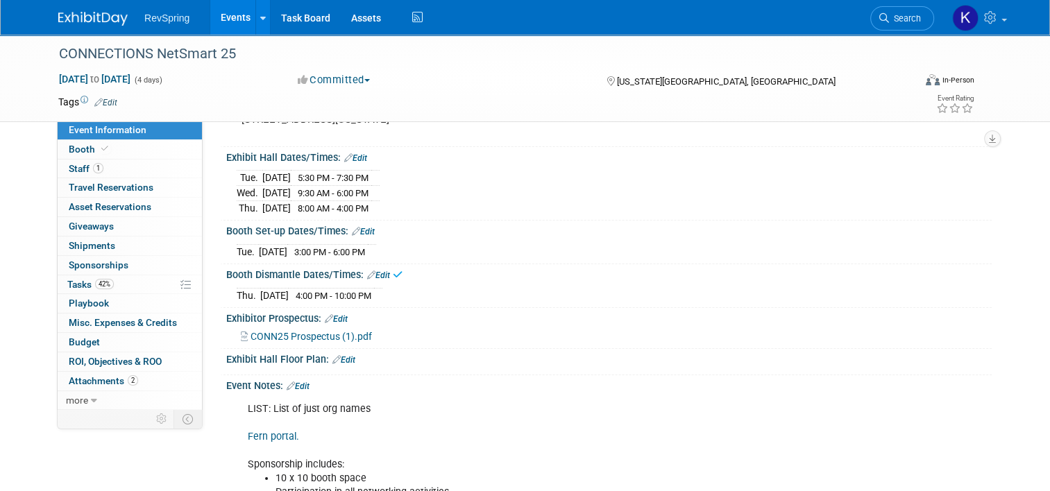
scroll to position [128, 0]
click at [228, 16] on link "Events" at bounding box center [235, 17] width 51 height 35
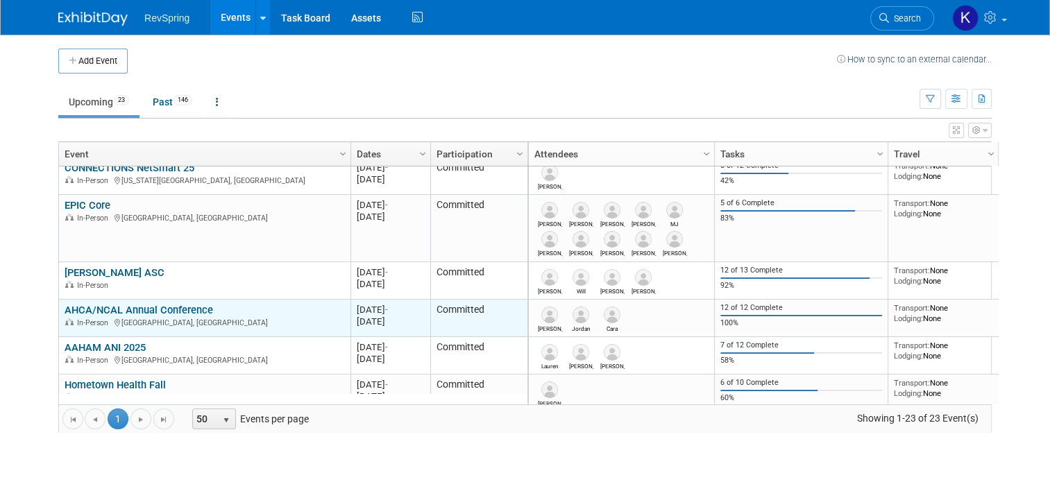
scroll to position [257, 0]
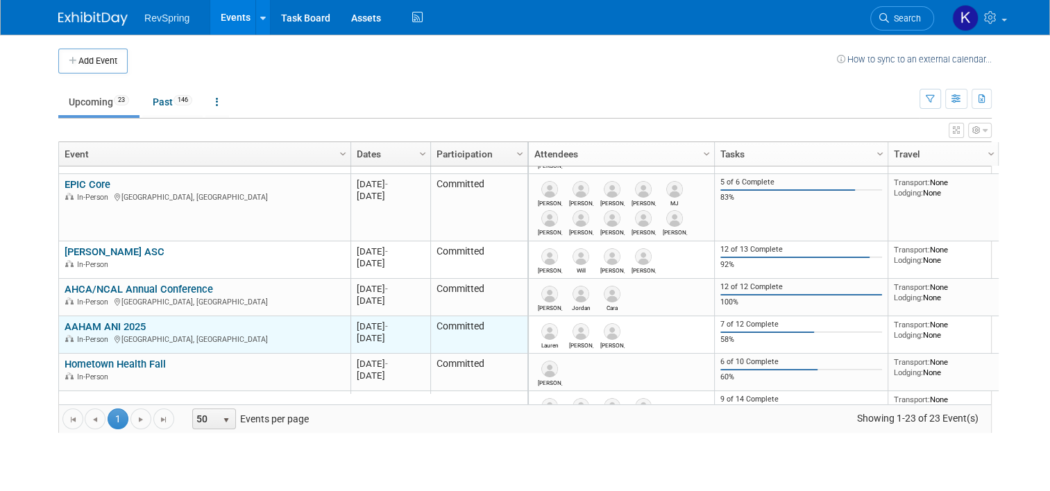
click at [131, 324] on link "AAHAM ANI 2025" at bounding box center [105, 327] width 81 height 12
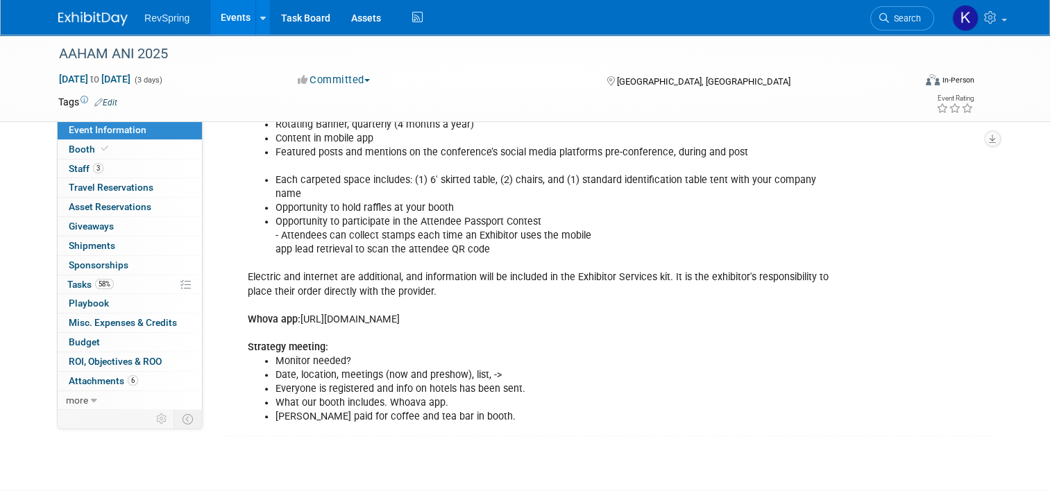
scroll to position [628, 0]
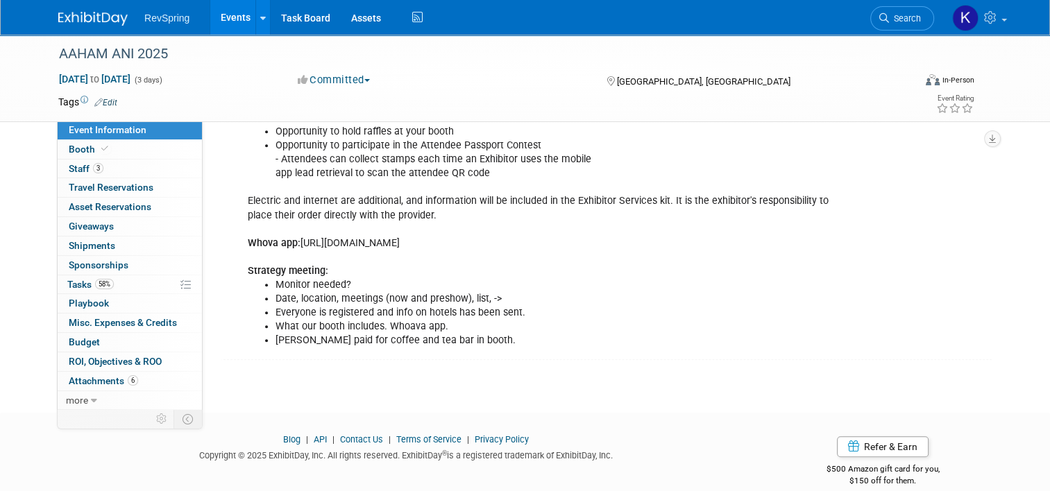
click at [221, 14] on link "Events" at bounding box center [235, 17] width 51 height 35
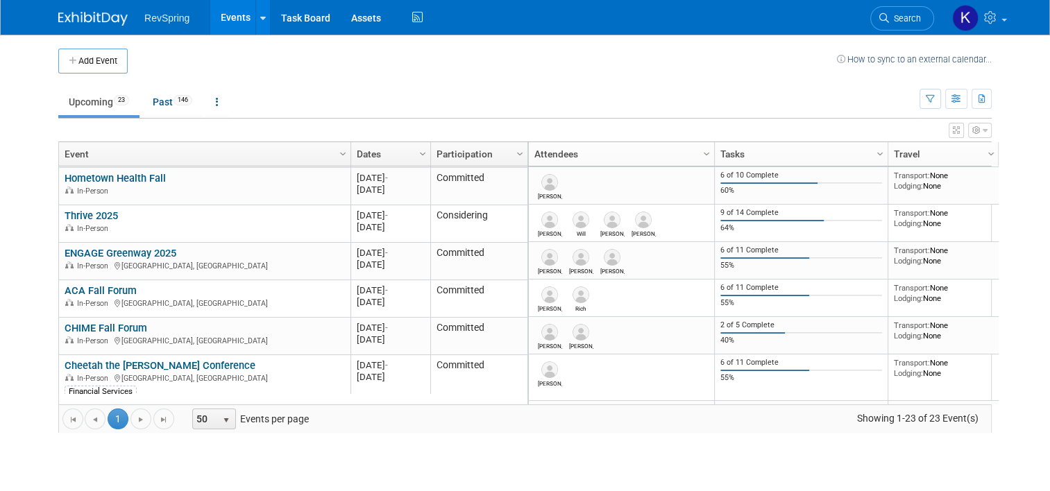
scroll to position [444, 0]
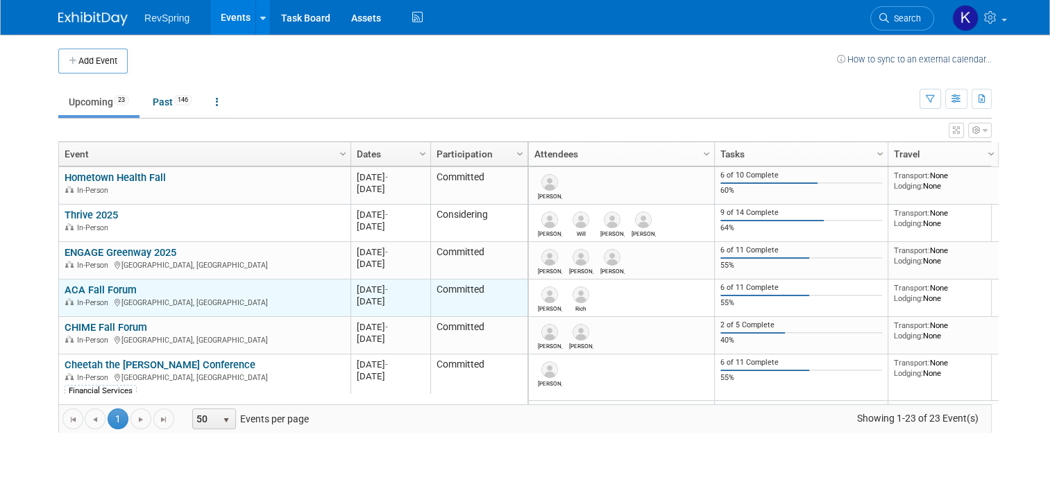
click at [94, 290] on link "ACA Fall Forum" at bounding box center [101, 290] width 72 height 12
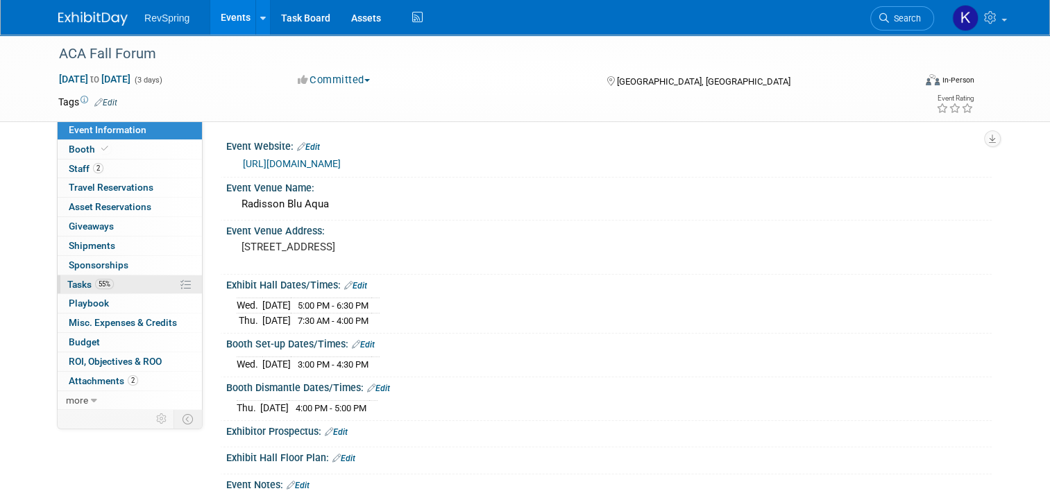
click at [117, 280] on link "55% Tasks 55%" at bounding box center [130, 285] width 144 height 19
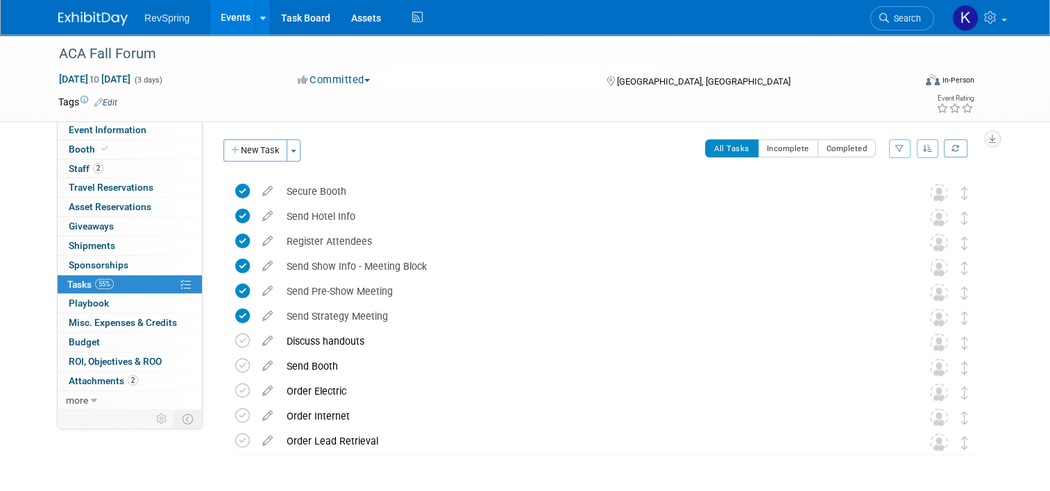
click at [231, 21] on link "Events" at bounding box center [235, 17] width 51 height 35
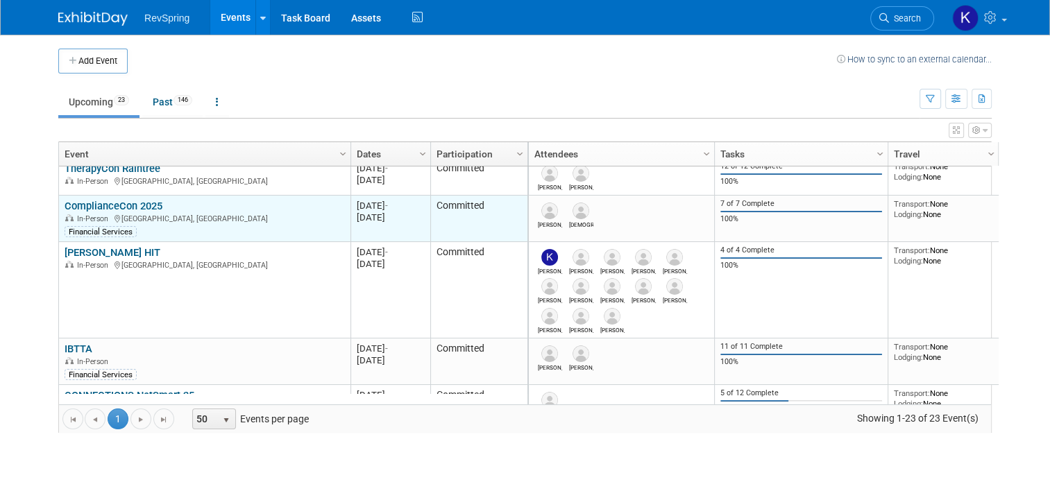
scroll to position [8, 0]
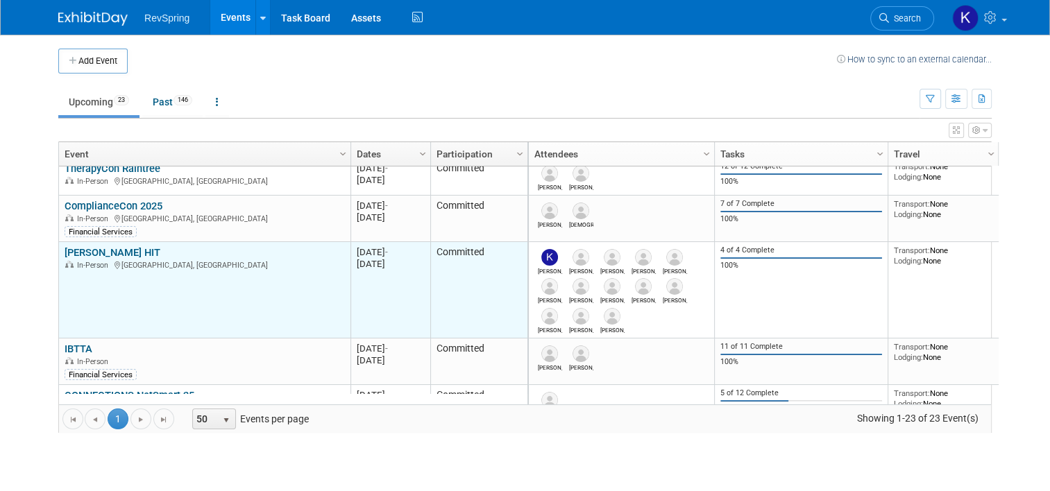
click at [94, 246] on link "[PERSON_NAME] HIT" at bounding box center [113, 252] width 96 height 12
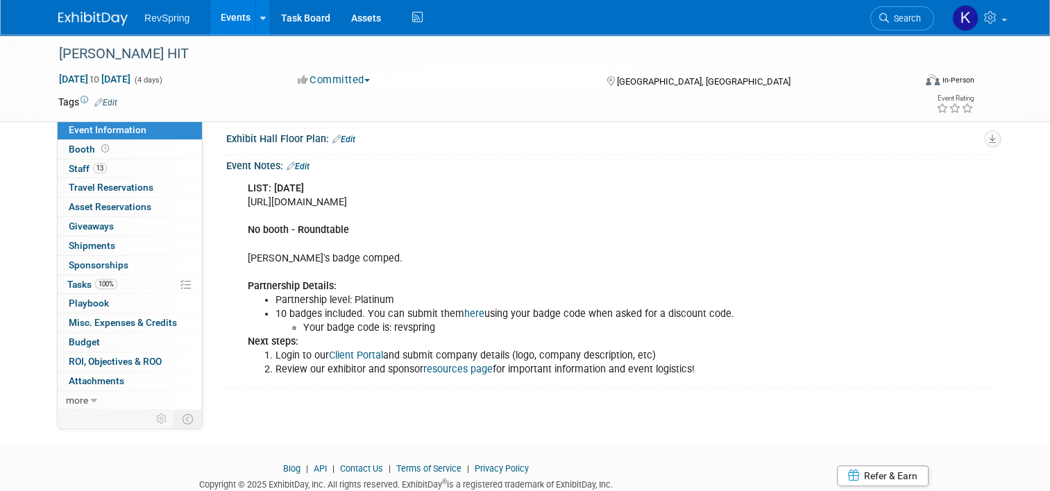
scroll to position [222, 0]
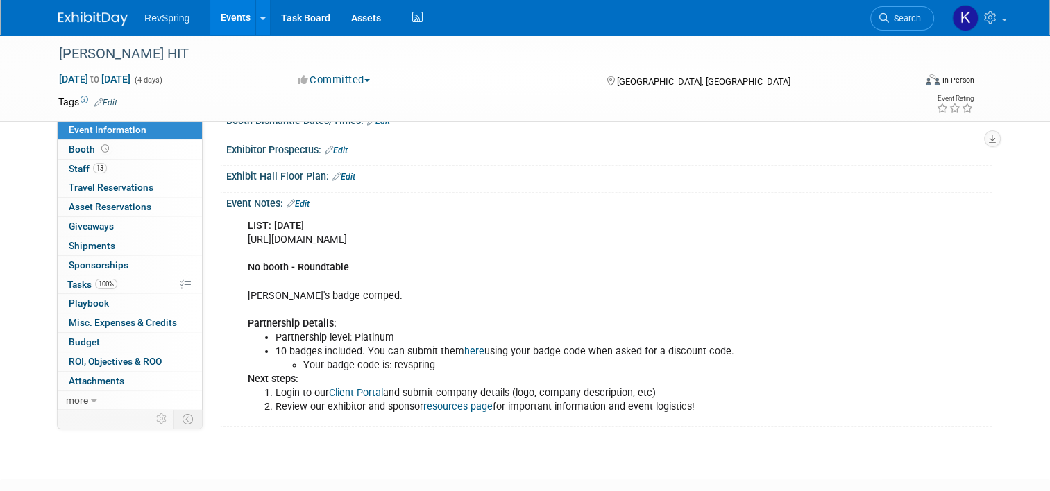
click at [230, 17] on link "Events" at bounding box center [235, 17] width 51 height 35
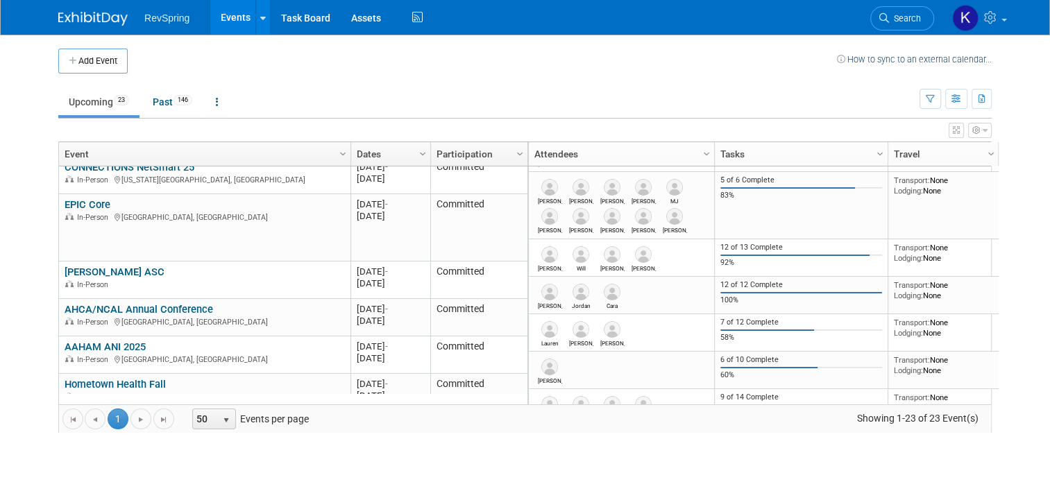
scroll to position [259, 0]
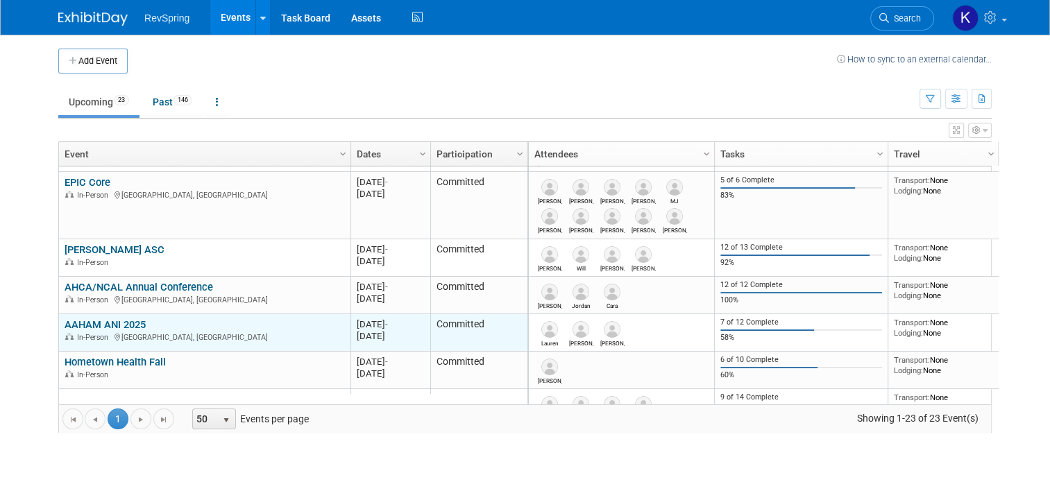
click at [118, 324] on link "AAHAM ANI 2025" at bounding box center [105, 325] width 81 height 12
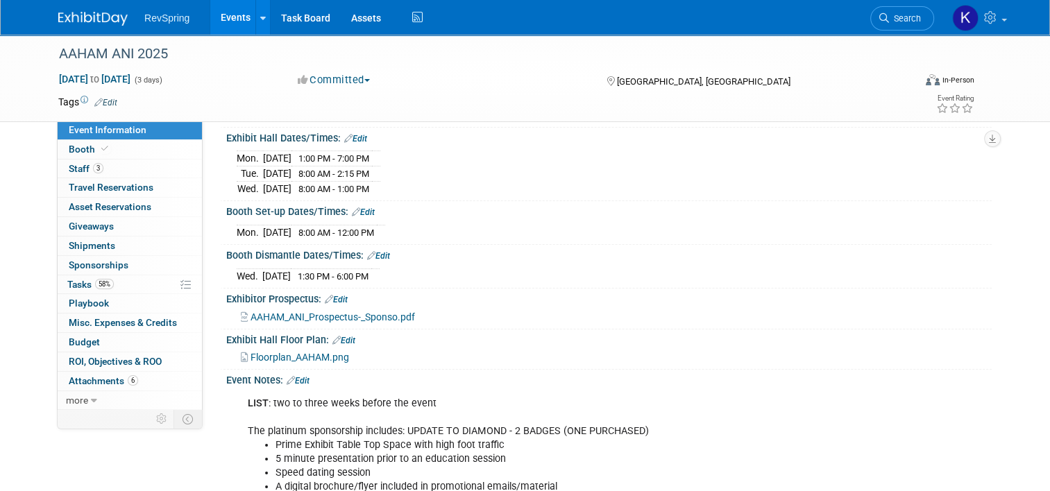
scroll to position [258, 0]
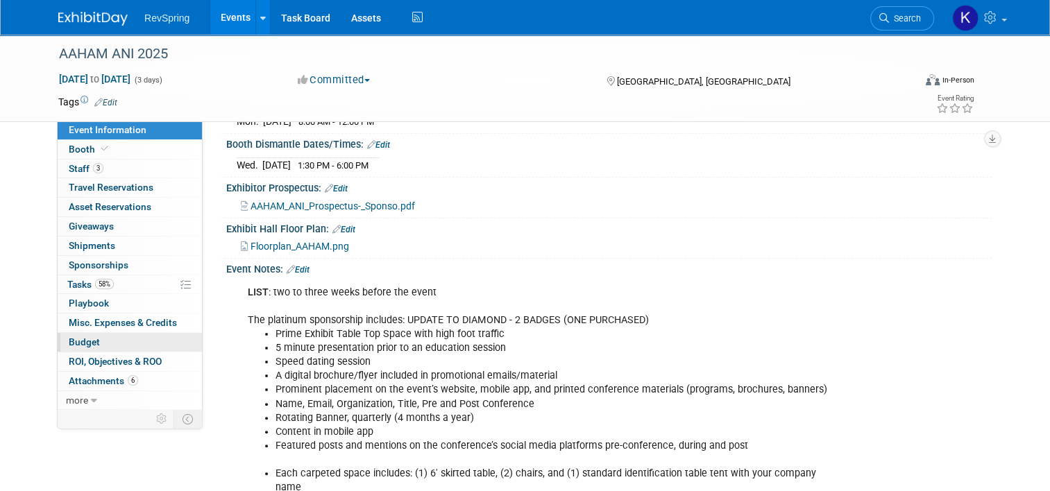
click at [111, 344] on link "Budget" at bounding box center [130, 342] width 144 height 19
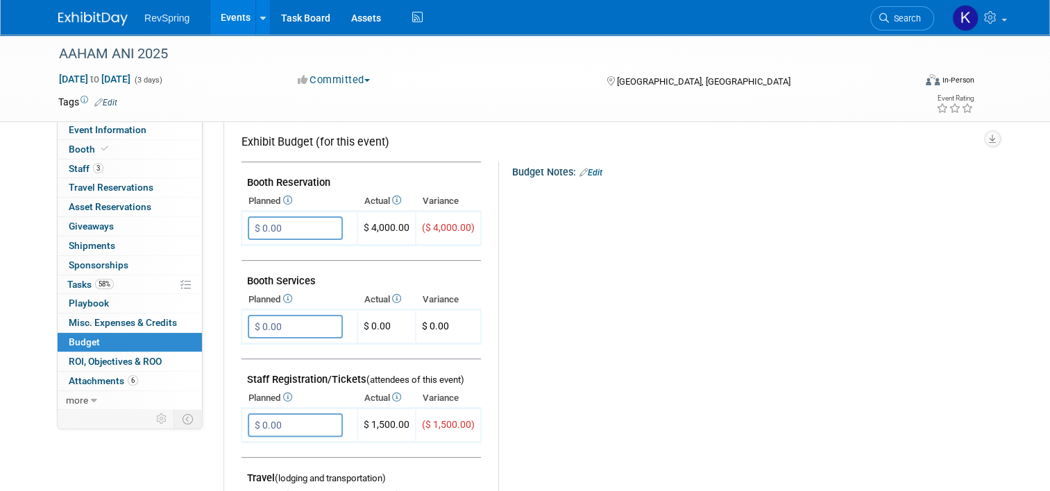
scroll to position [0, 0]
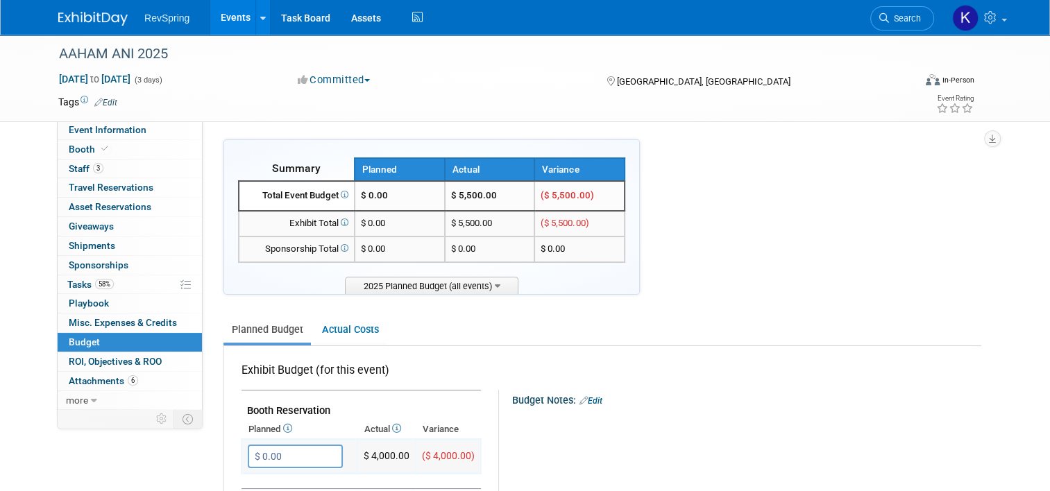
click at [298, 453] on input "$ 0.00" at bounding box center [295, 457] width 95 height 24
type input "$ 6,000.00"
click at [248, 476] on button "button" at bounding box center [260, 485] width 25 height 19
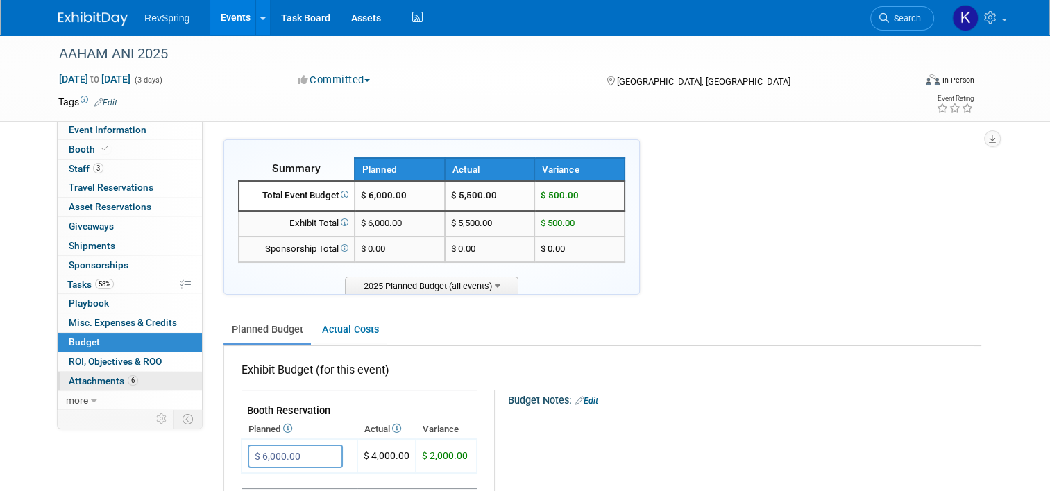
click at [136, 385] on link "6 Attachments 6" at bounding box center [130, 381] width 144 height 19
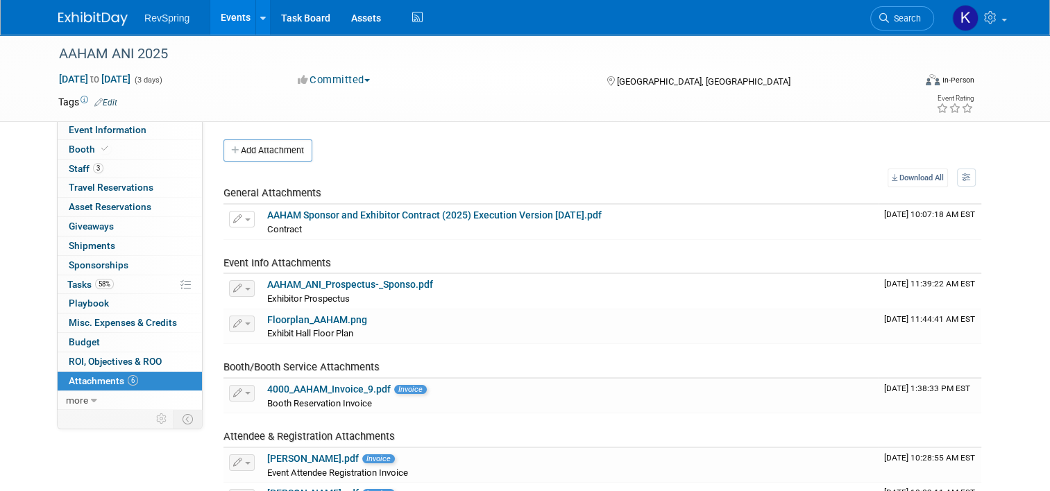
click at [136, 385] on link "6 Attachments 6" at bounding box center [130, 381] width 144 height 19
